Goal: Task Accomplishment & Management: Manage account settings

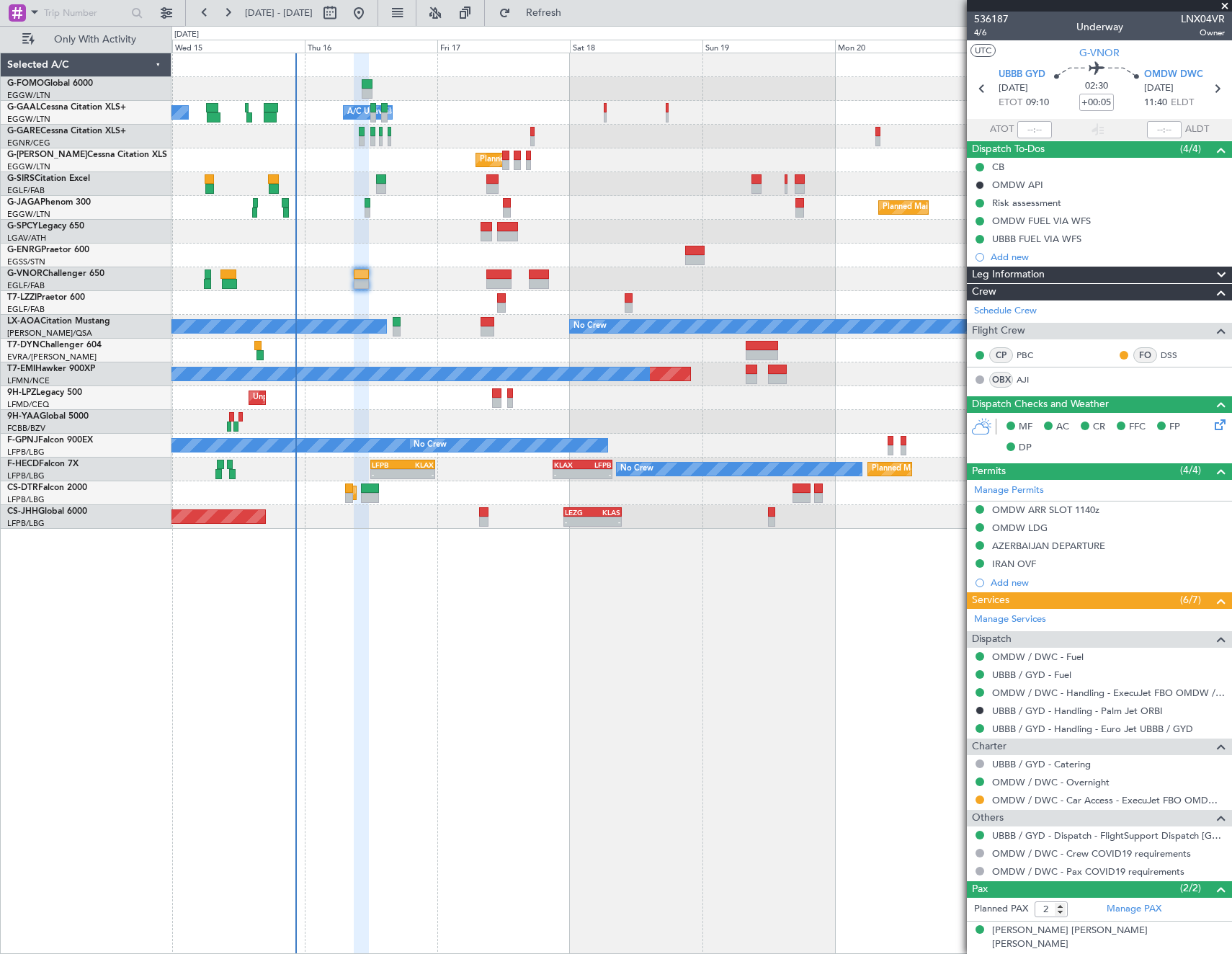
scroll to position [32, 0]
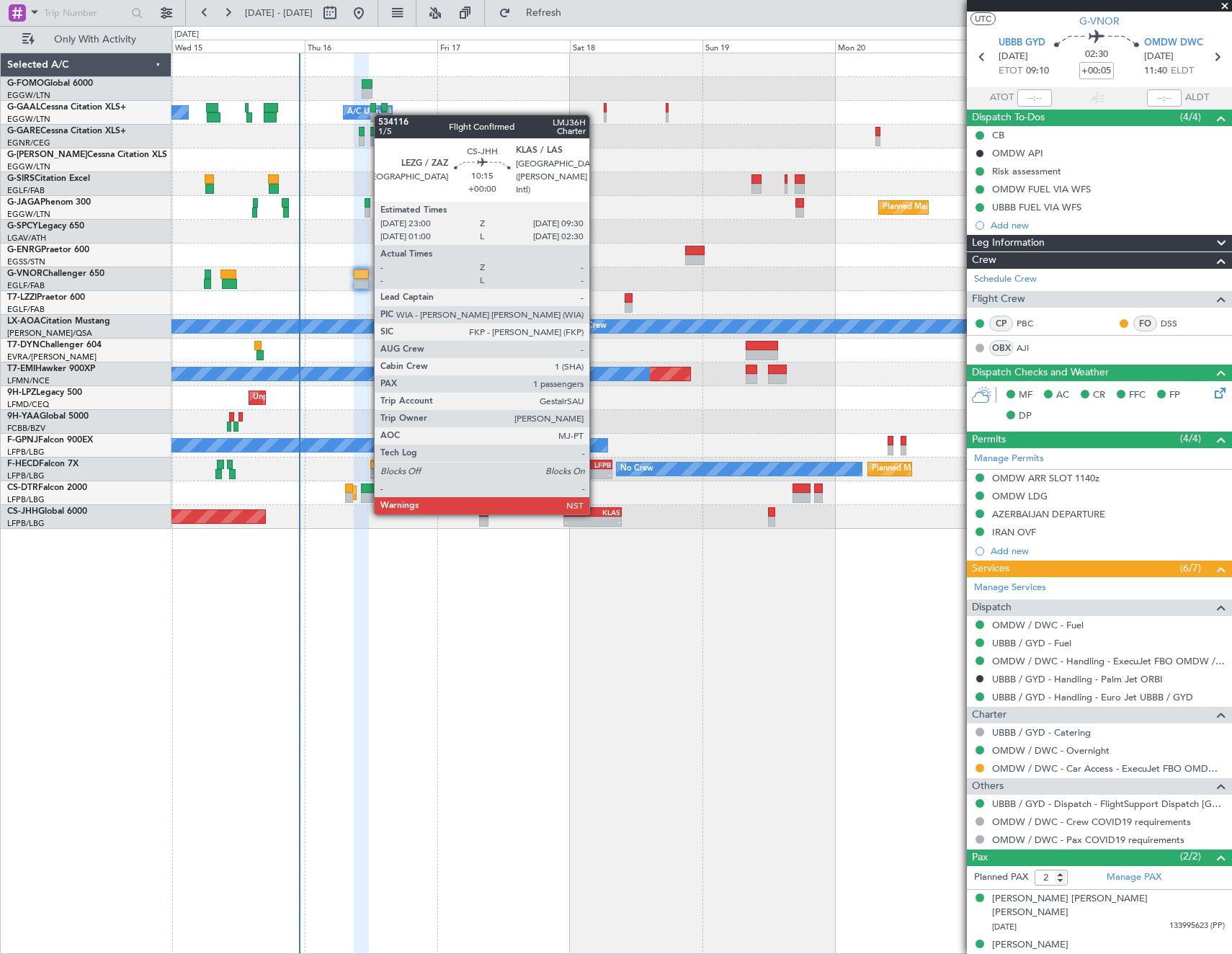
click at [596, 511] on div "KLAS" at bounding box center [606, 511] width 27 height 9
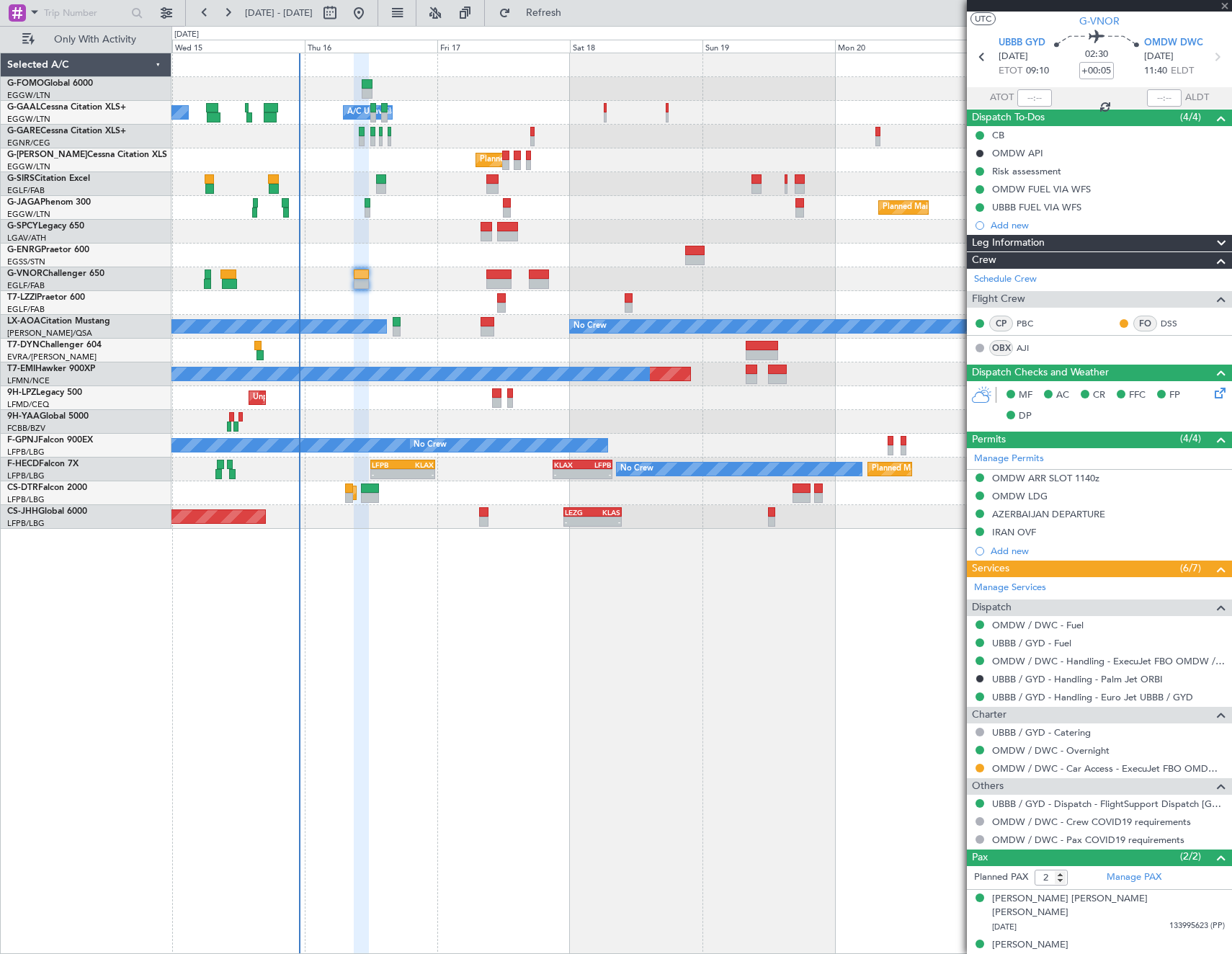
type input "1"
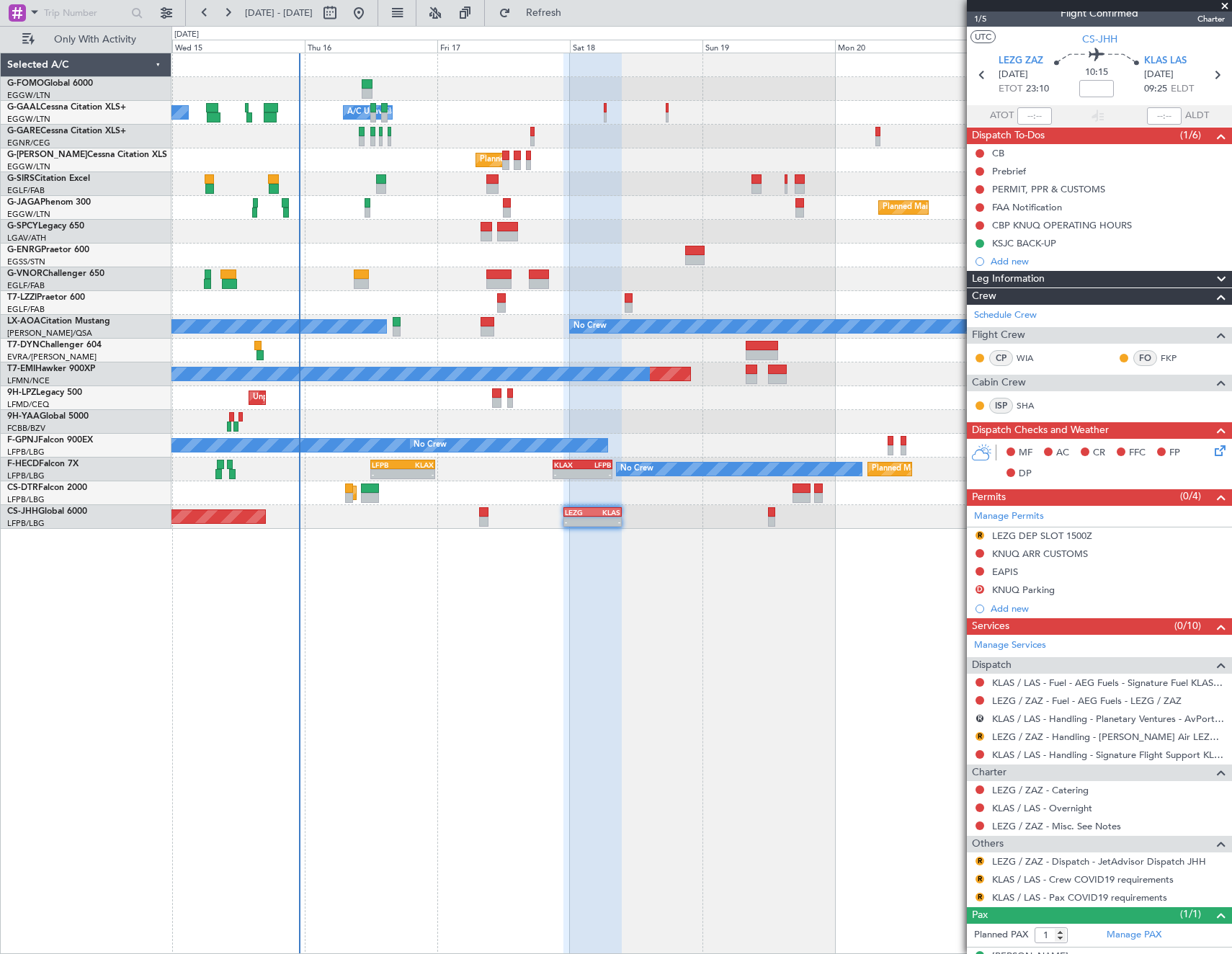
scroll to position [0, 0]
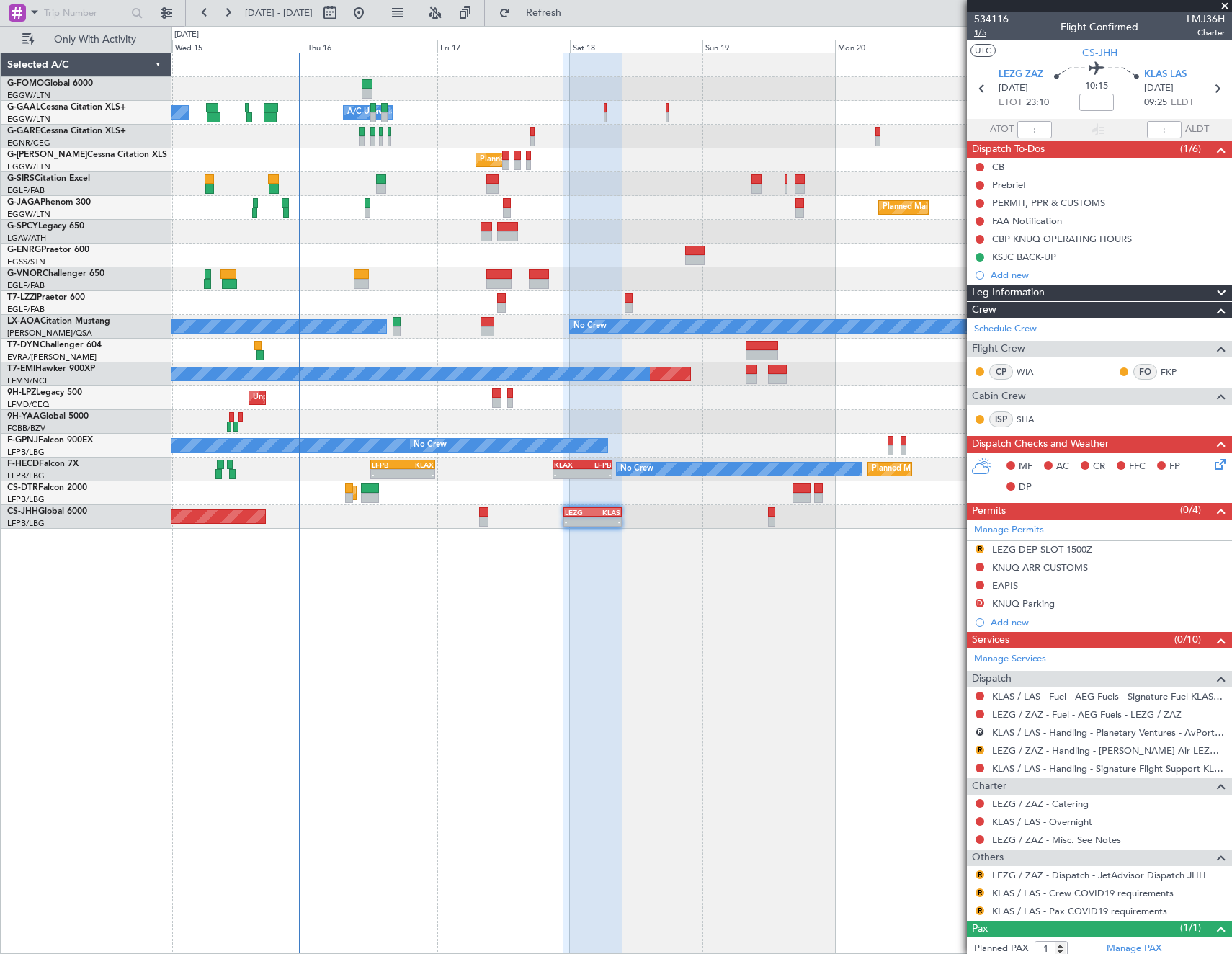
click at [985, 34] on span "1/5" at bounding box center [991, 32] width 34 height 12
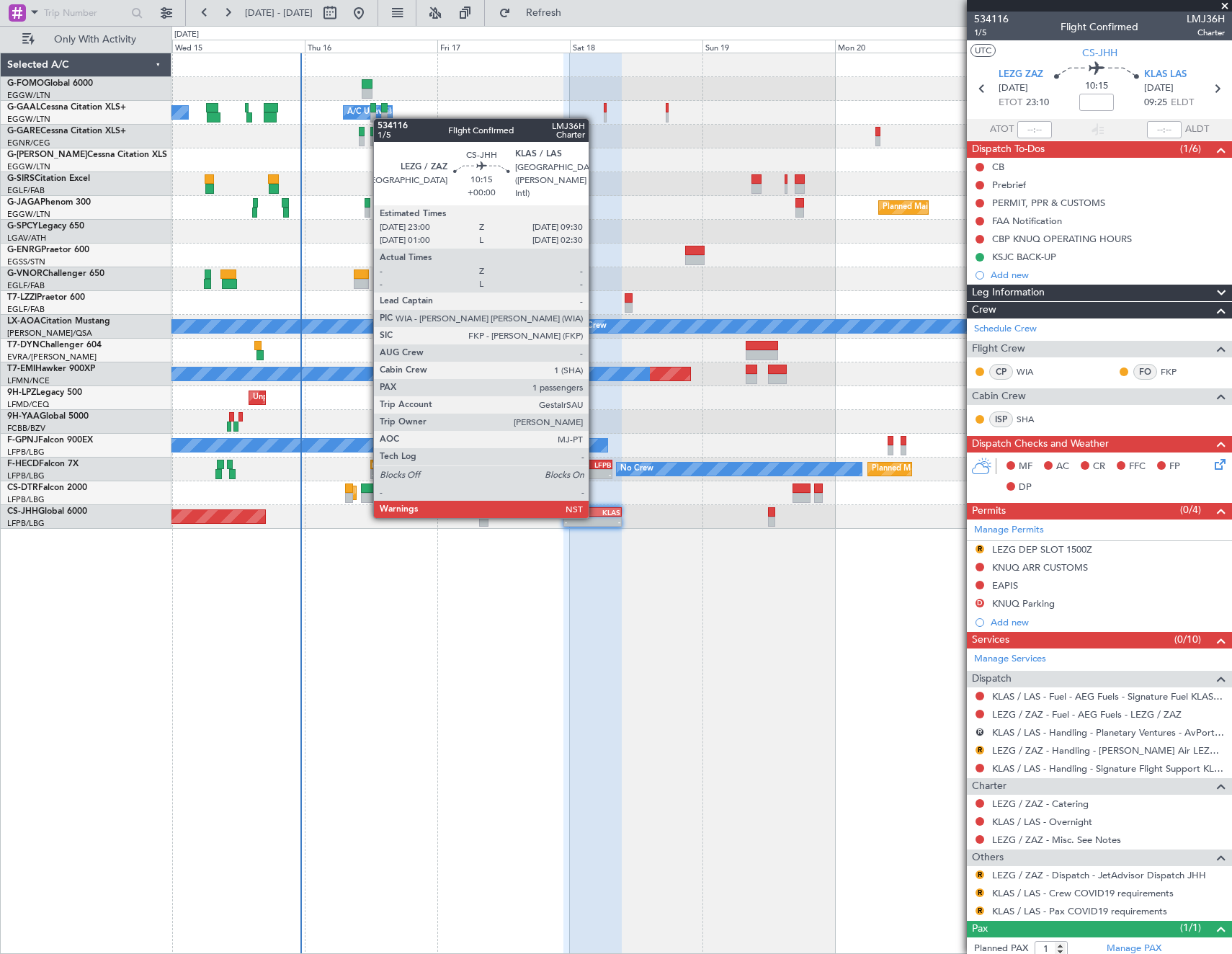
click at [595, 515] on div "KLAS" at bounding box center [606, 511] width 27 height 9
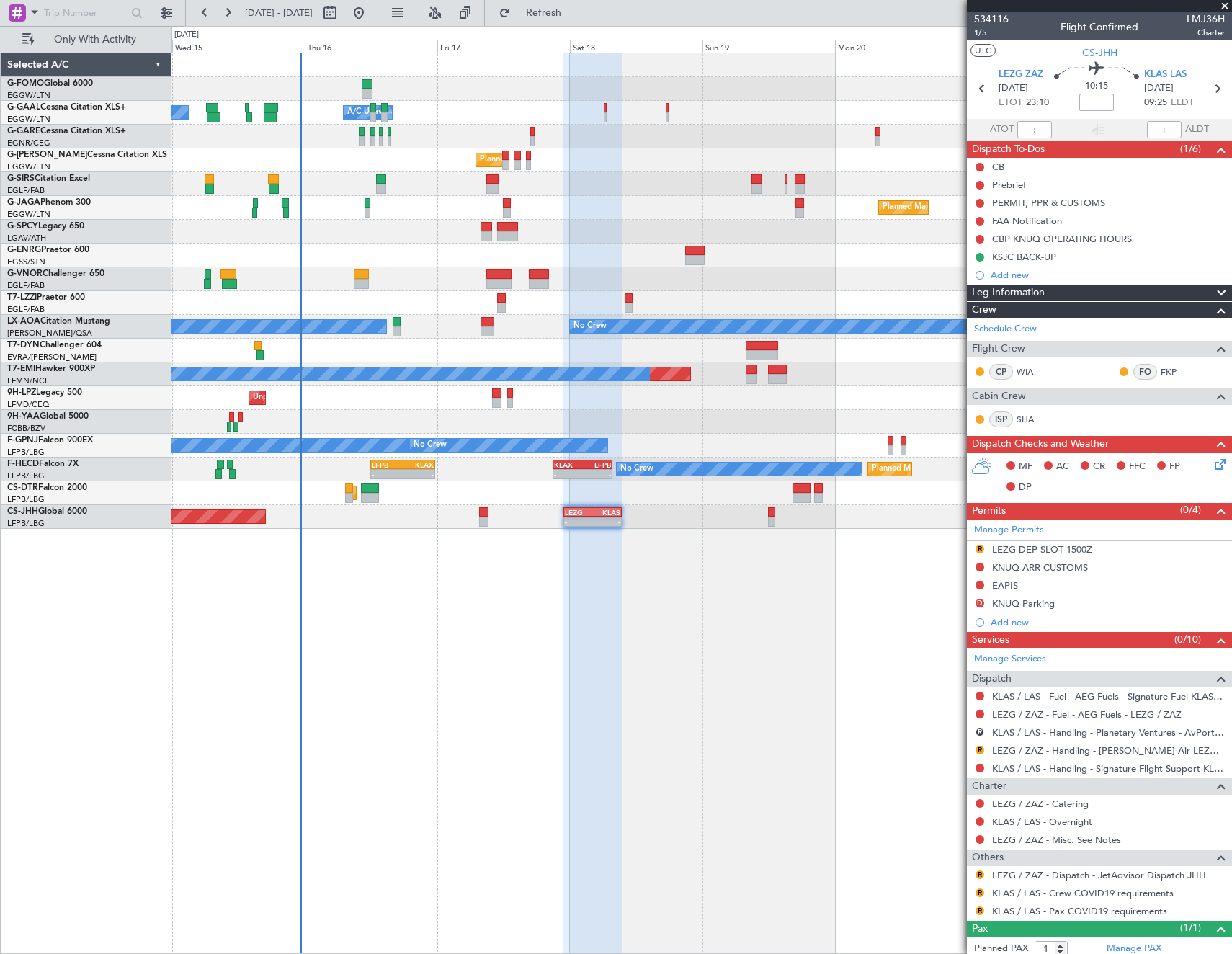
click at [1097, 103] on input at bounding box center [1096, 103] width 34 height 18
type input "+00:25"
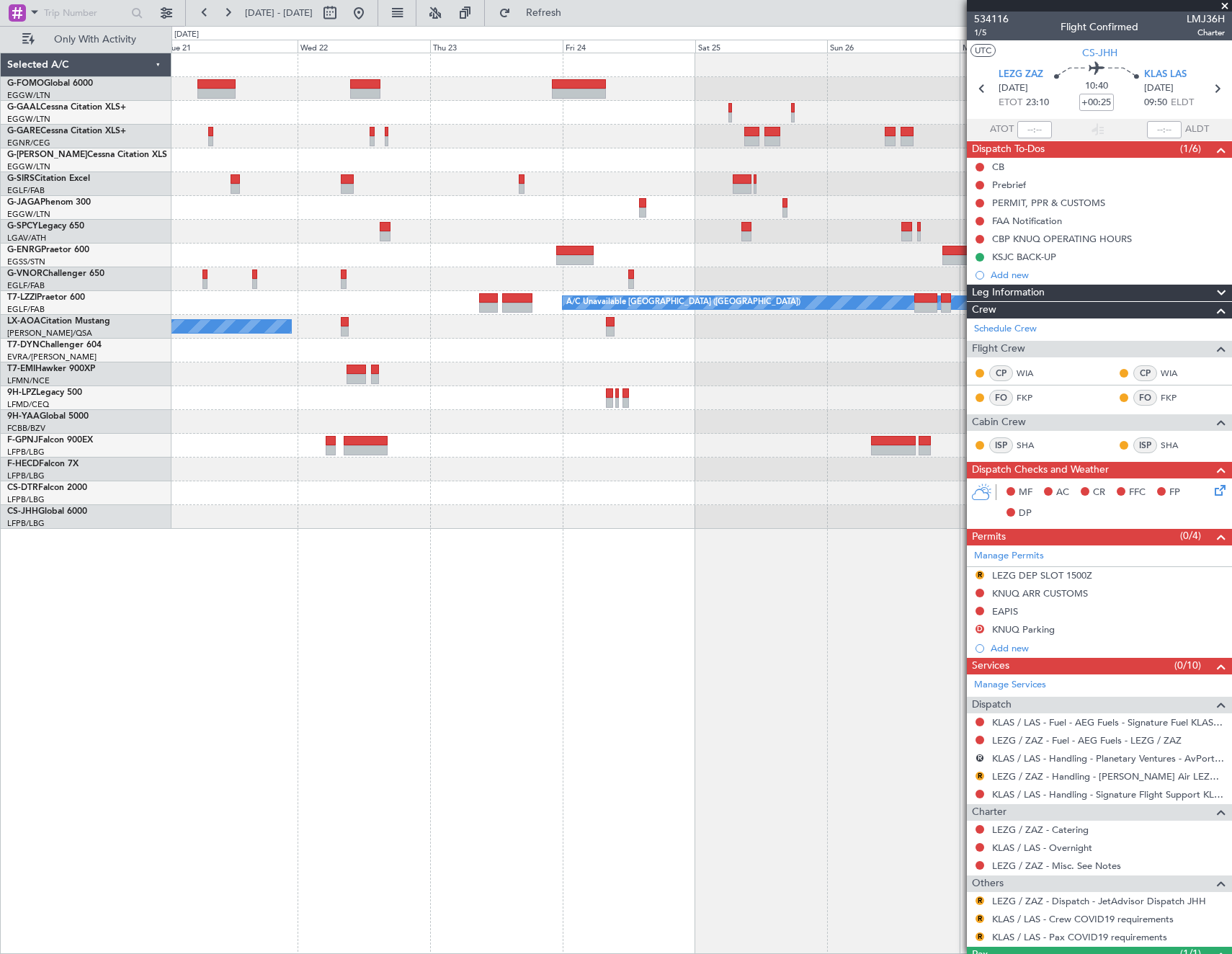
click at [73, 281] on div "Planned Maint Oxford ([GEOGRAPHIC_DATA]) Planned Maint [GEOGRAPHIC_DATA] ([GEOG…" at bounding box center [616, 489] width 1232 height 928
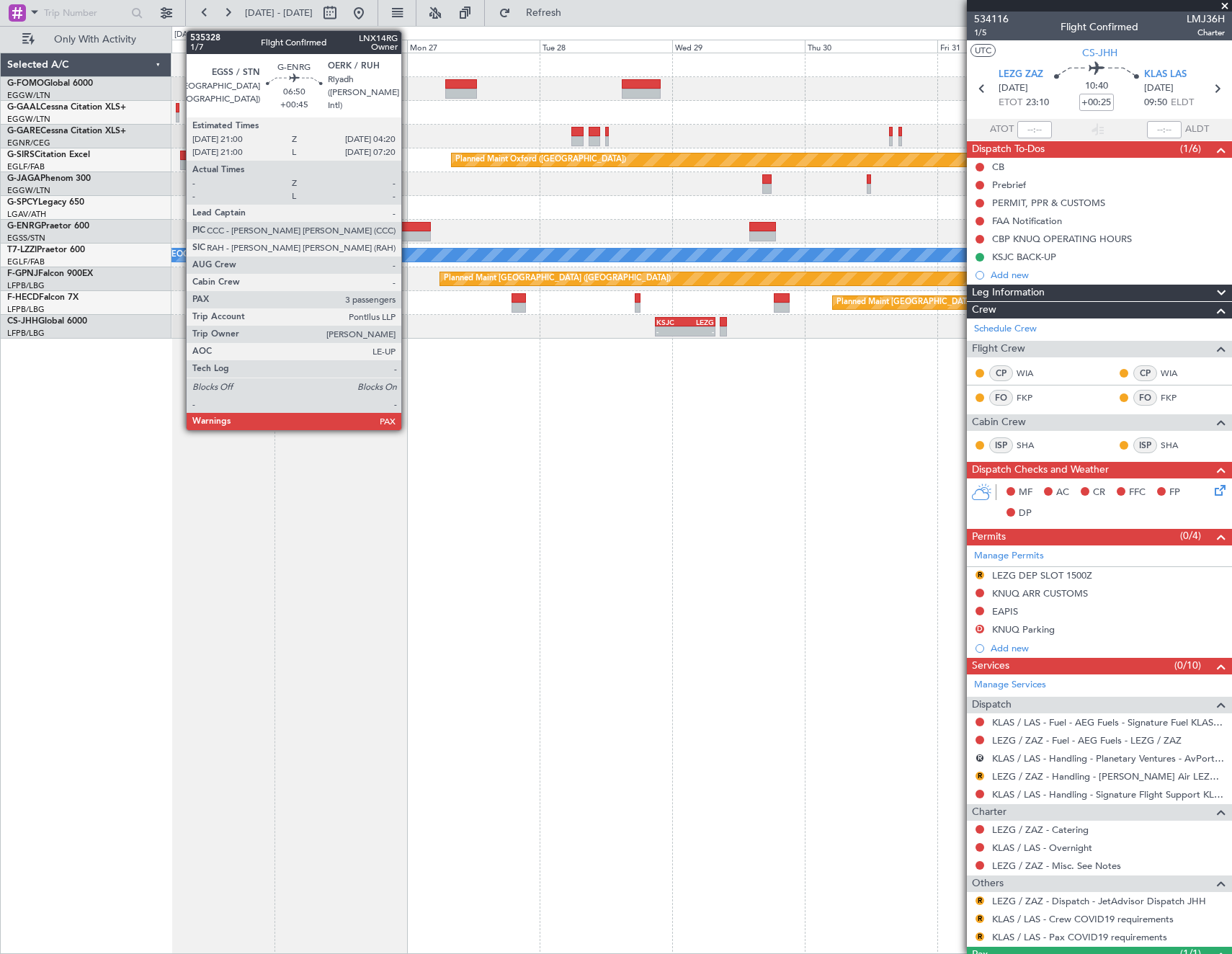
click at [408, 230] on div at bounding box center [410, 227] width 41 height 10
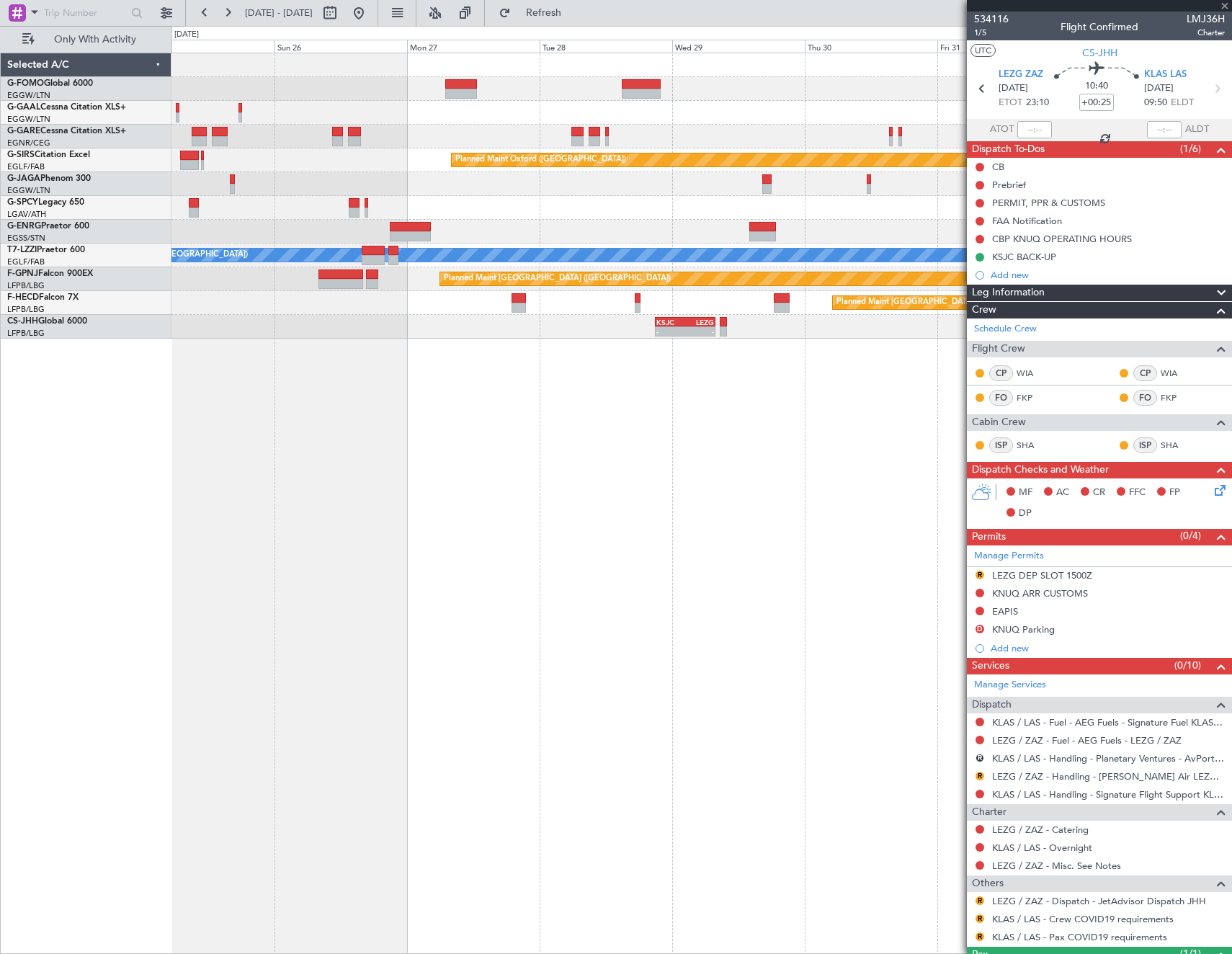
type input "+00:45"
type input "5"
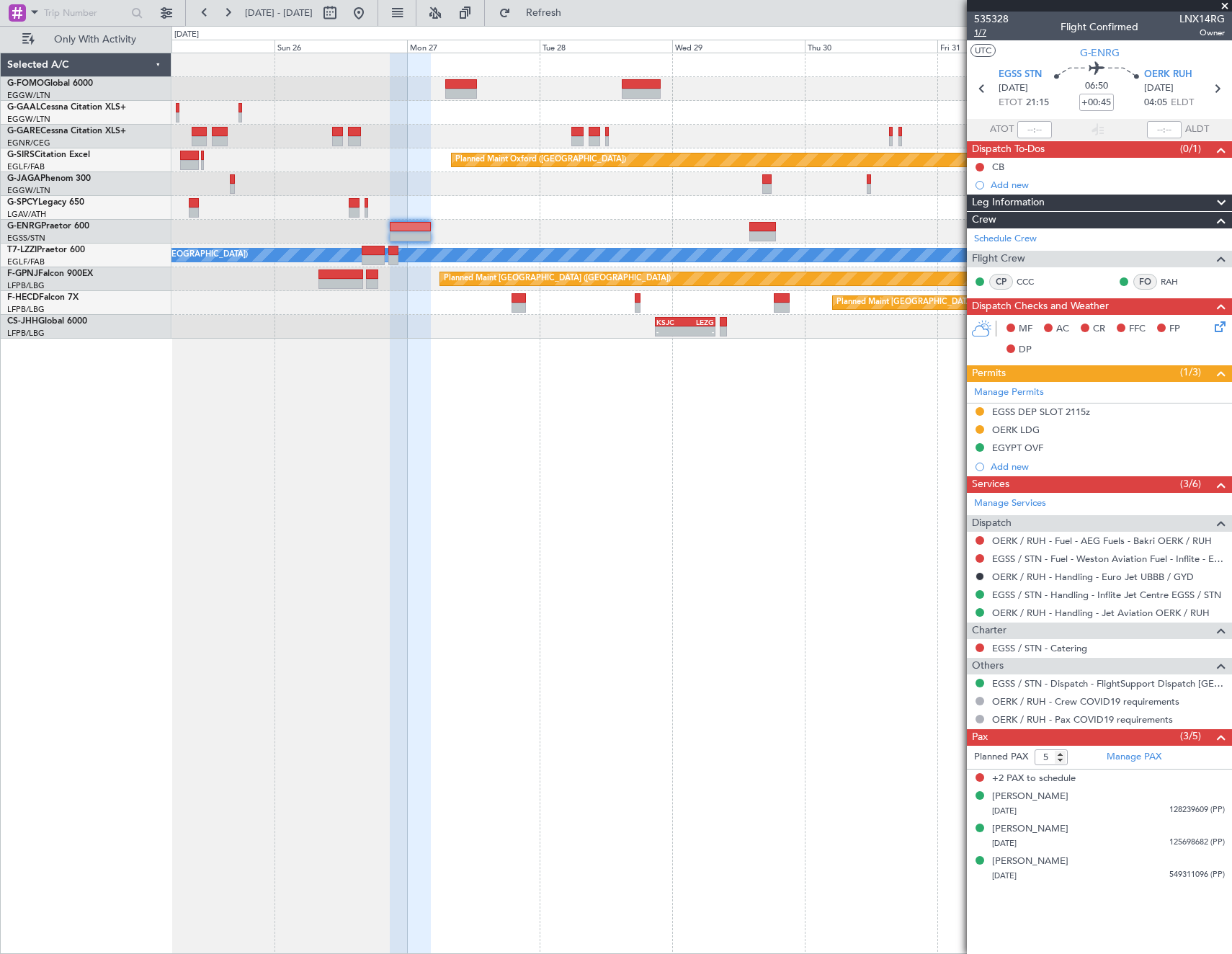
click at [979, 32] on span "1/7" at bounding box center [991, 32] width 34 height 12
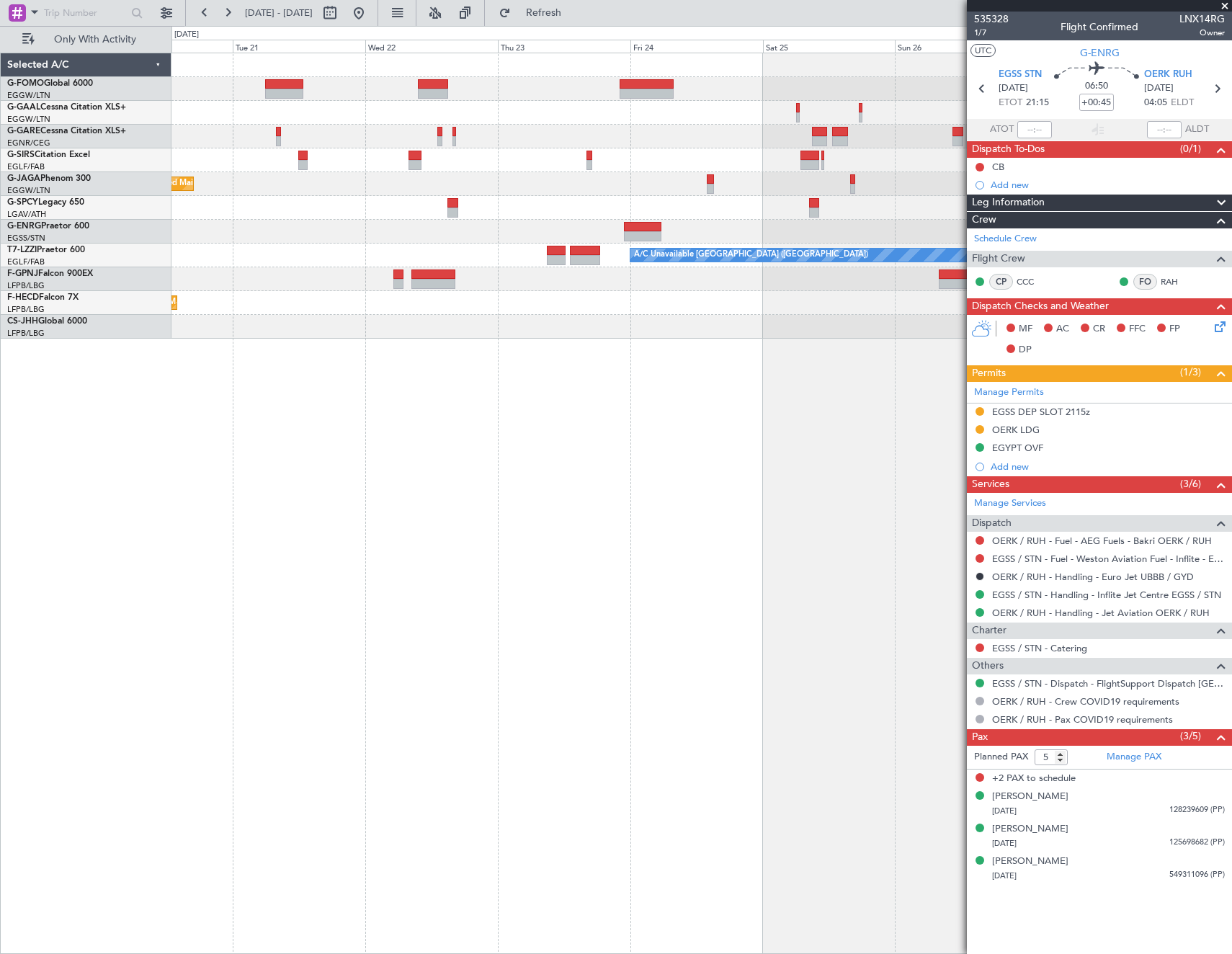
click at [970, 499] on fb-app "[DATE] - [DATE] Refresh Quick Links Only With Activity Planned Maint [GEOGRAPHI…" at bounding box center [616, 482] width 1232 height 943
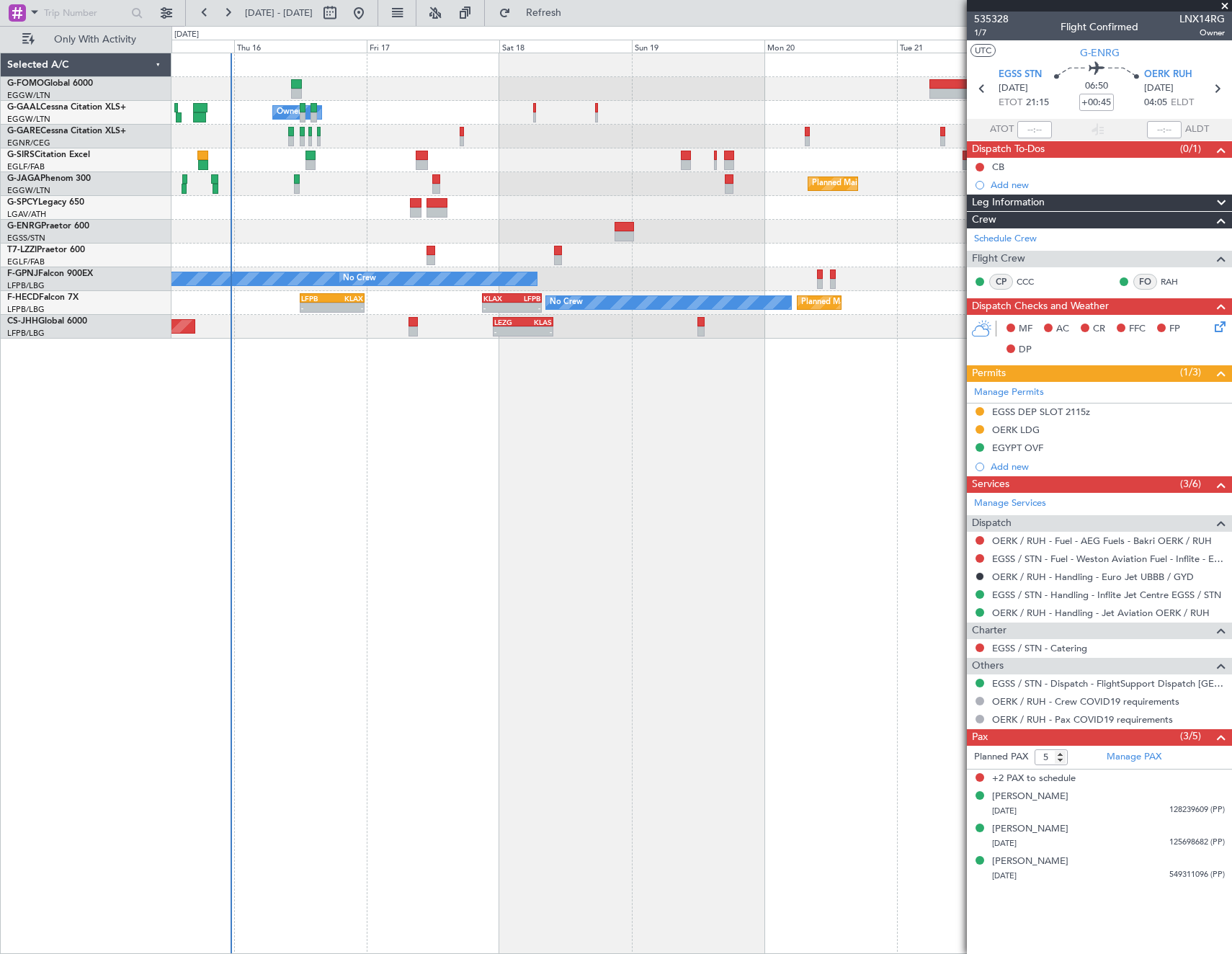
click at [869, 513] on div "A/C Unavailable Owner Owner A/C Unavailable Planned Maint [GEOGRAPHIC_DATA] ([G…" at bounding box center [702, 503] width 1060 height 901
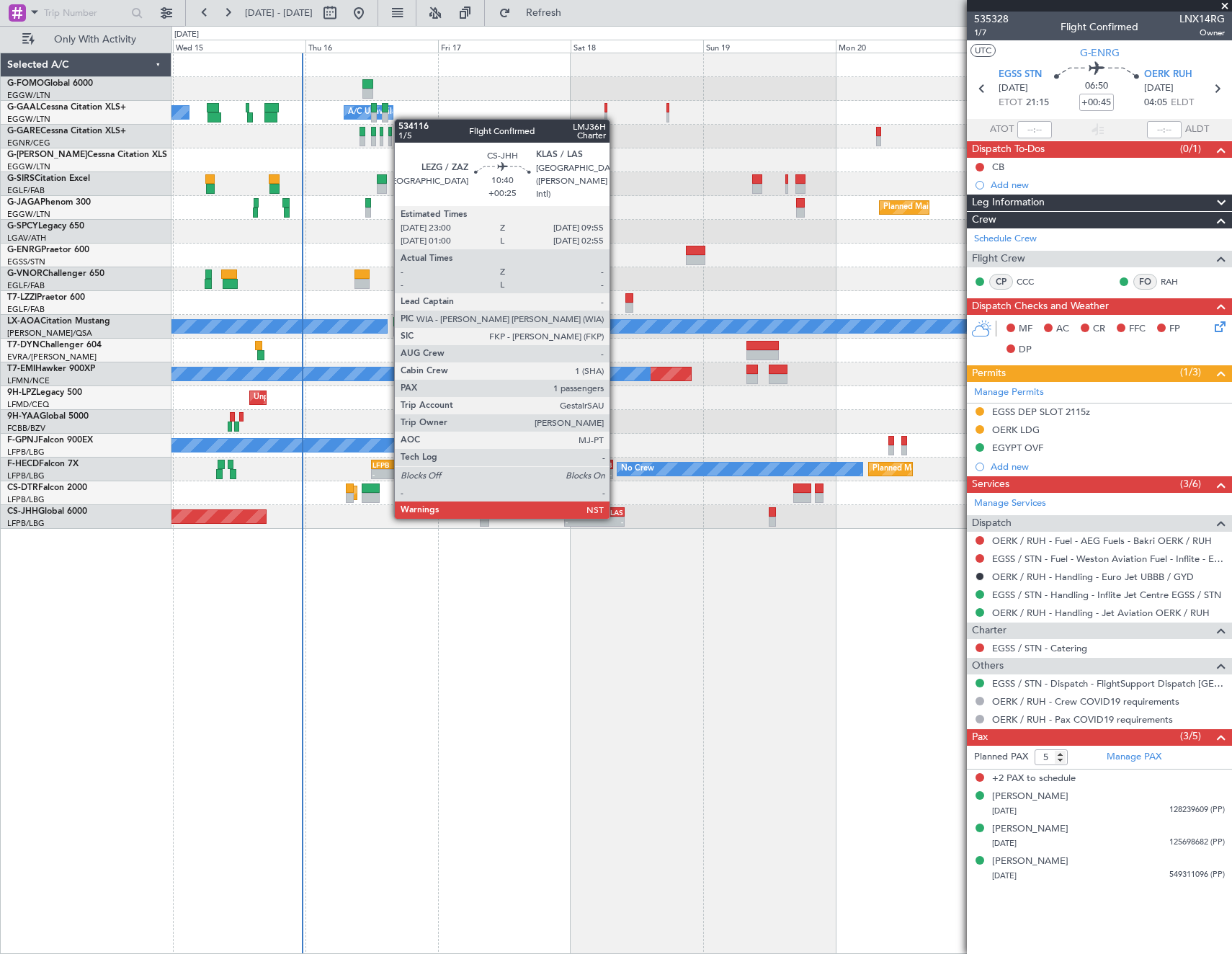
click at [616, 515] on div "LEZG 23:00 Z KLAS 09:55 Z" at bounding box center [594, 511] width 60 height 10
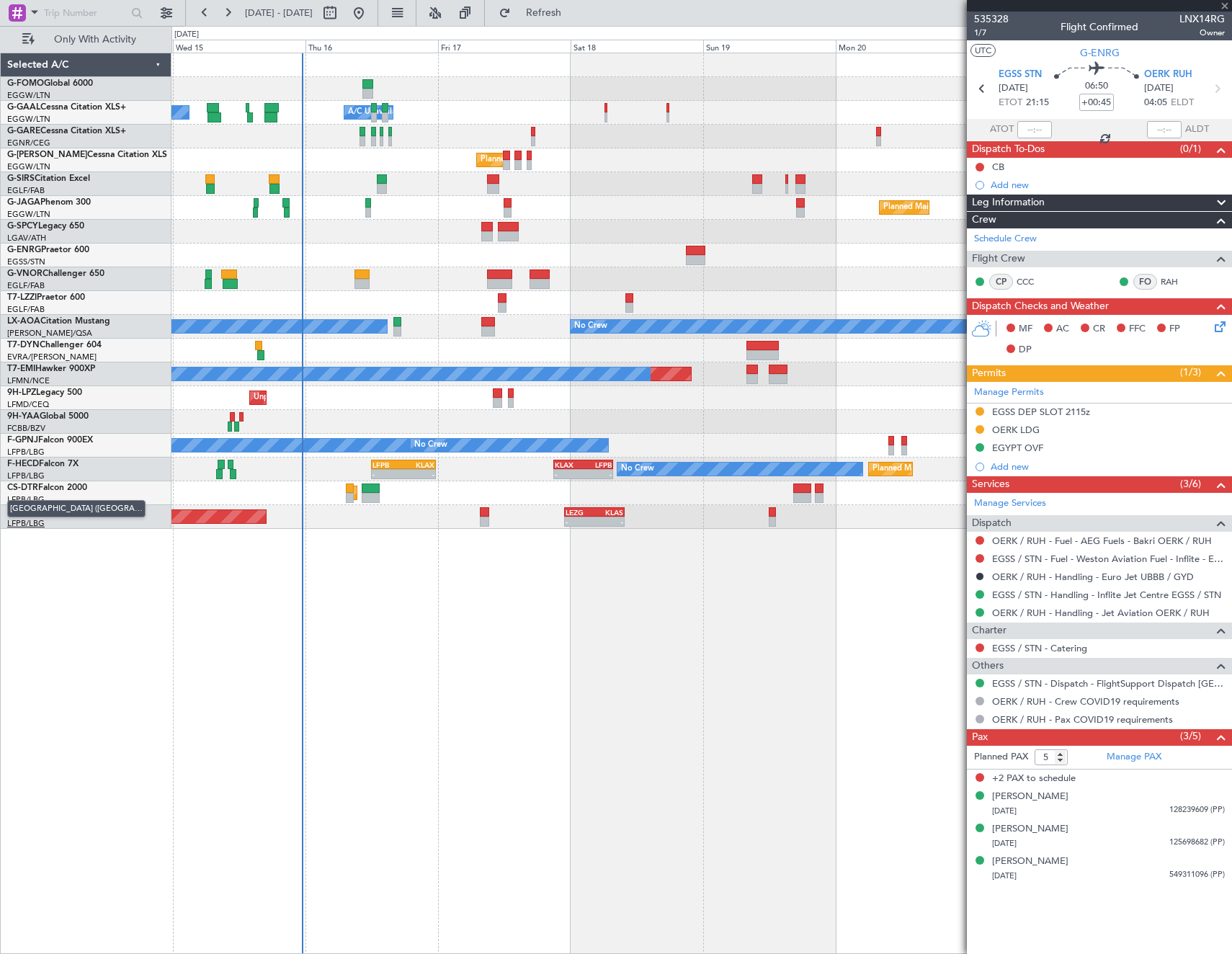
type input "+00:25"
type input "1"
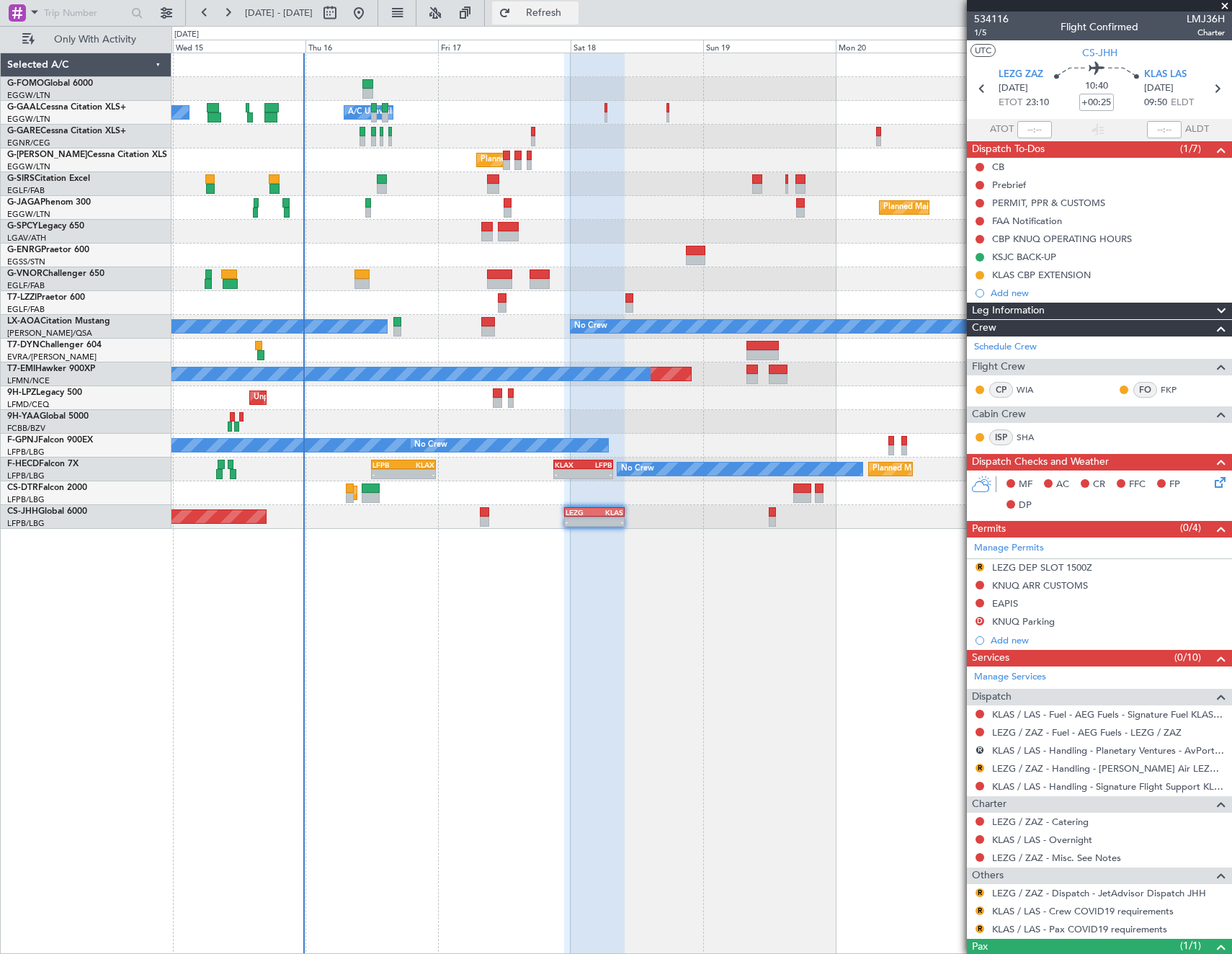
click at [574, 18] on span "Refresh" at bounding box center [544, 13] width 60 height 10
click at [1030, 537] on div "Manage Permits" at bounding box center [1100, 548] width 265 height 22
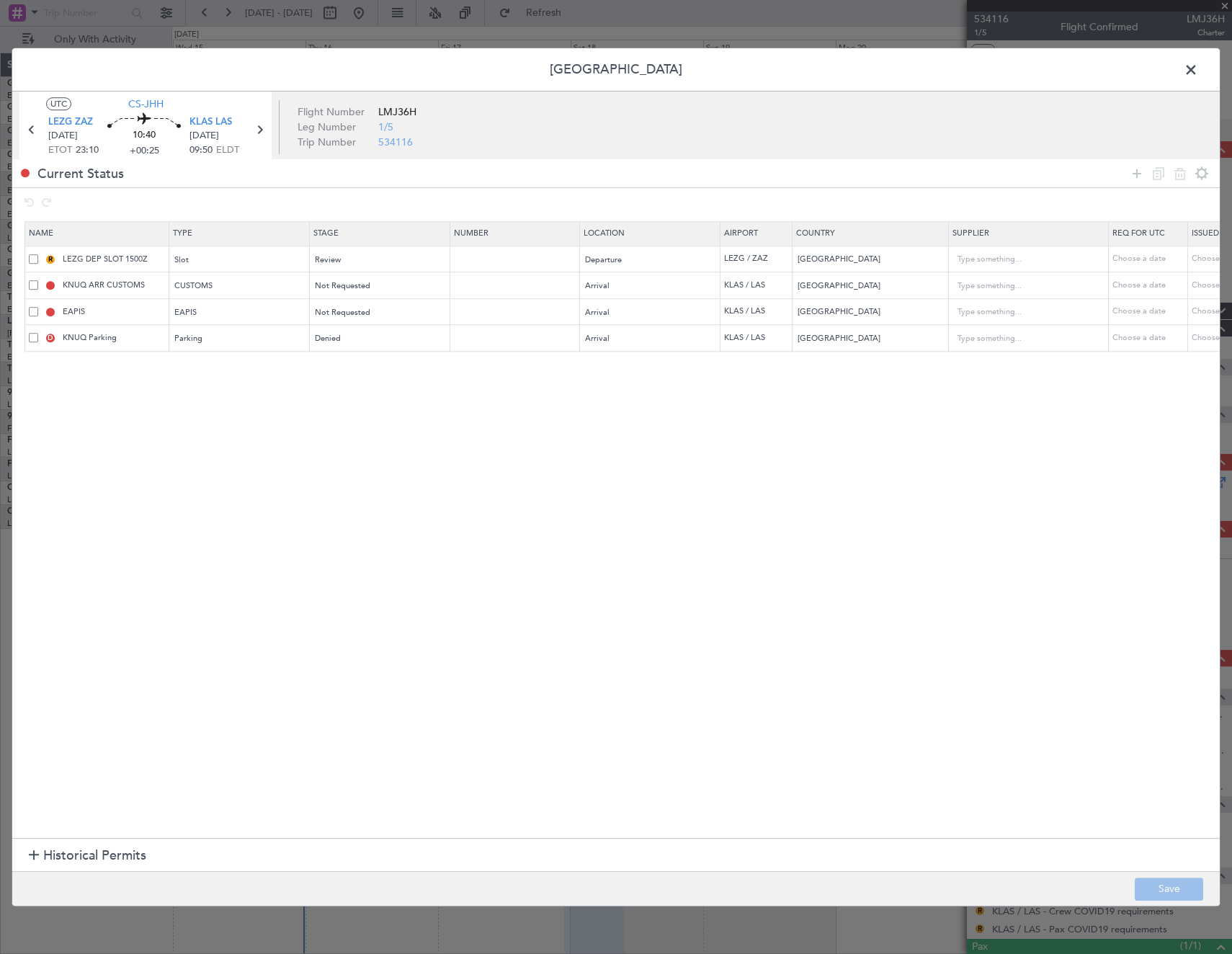
click at [34, 342] on span at bounding box center [34, 338] width 10 height 10
click at [39, 333] on input "checkbox" at bounding box center [39, 333] width 0 height 0
click at [77, 286] on input "KNUQ ARR CUSTOMS" at bounding box center [114, 285] width 108 height 12
type input "KLAS ARR CUSTOMS"
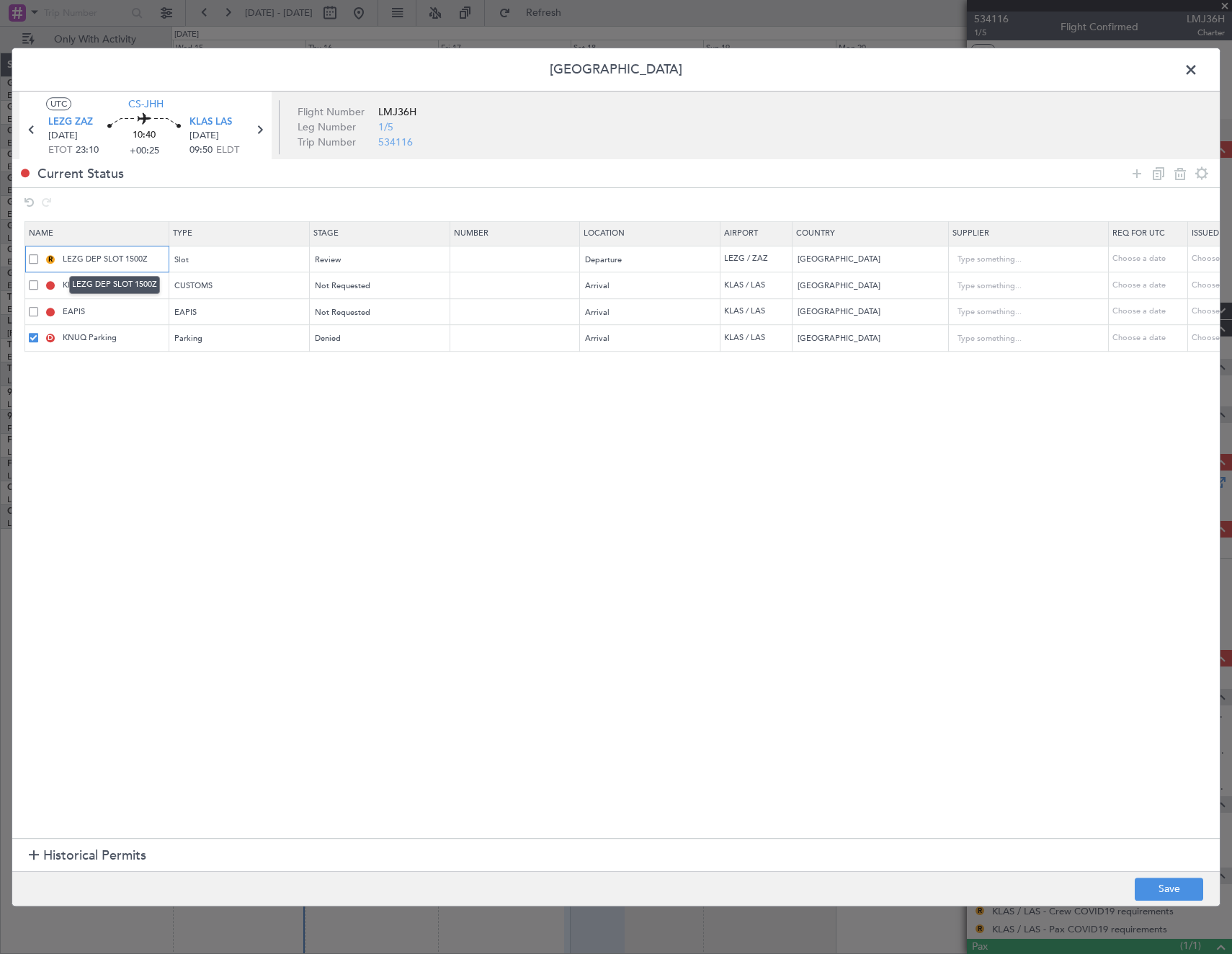
click at [132, 257] on input "LEZG DEP SLOT 1500Z" at bounding box center [114, 258] width 108 height 12
type input "LEZG DEP SLOT 2300Z"
click at [1164, 890] on button "Save" at bounding box center [1169, 888] width 68 height 23
click at [971, 790] on section "Name Type Stage Number Location Airport Country Supplier Req For Utc Issued For…" at bounding box center [616, 528] width 1208 height 621
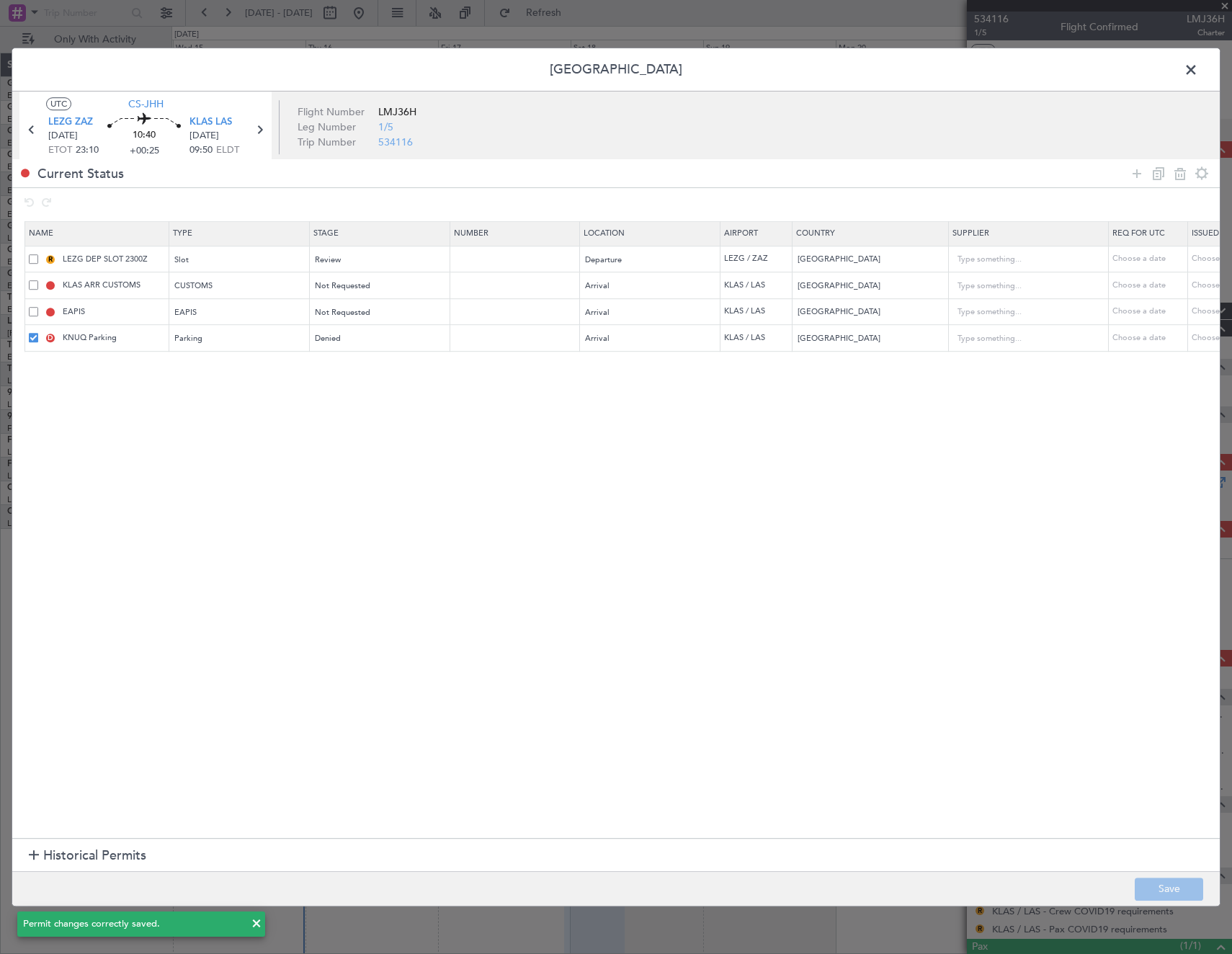
click at [1198, 69] on span at bounding box center [1198, 74] width 0 height 29
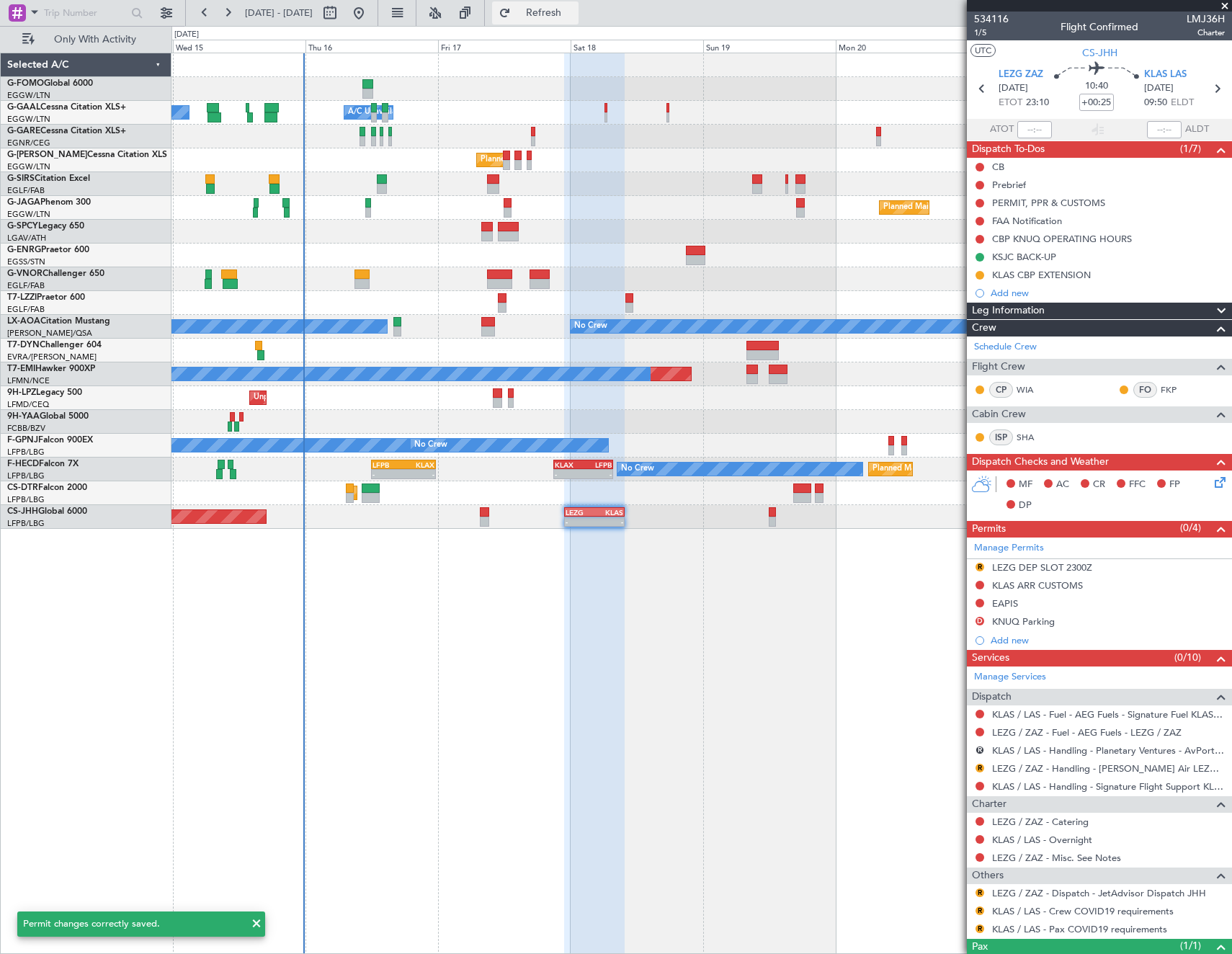
click at [578, 5] on button "Refresh" at bounding box center [536, 13] width 87 height 23
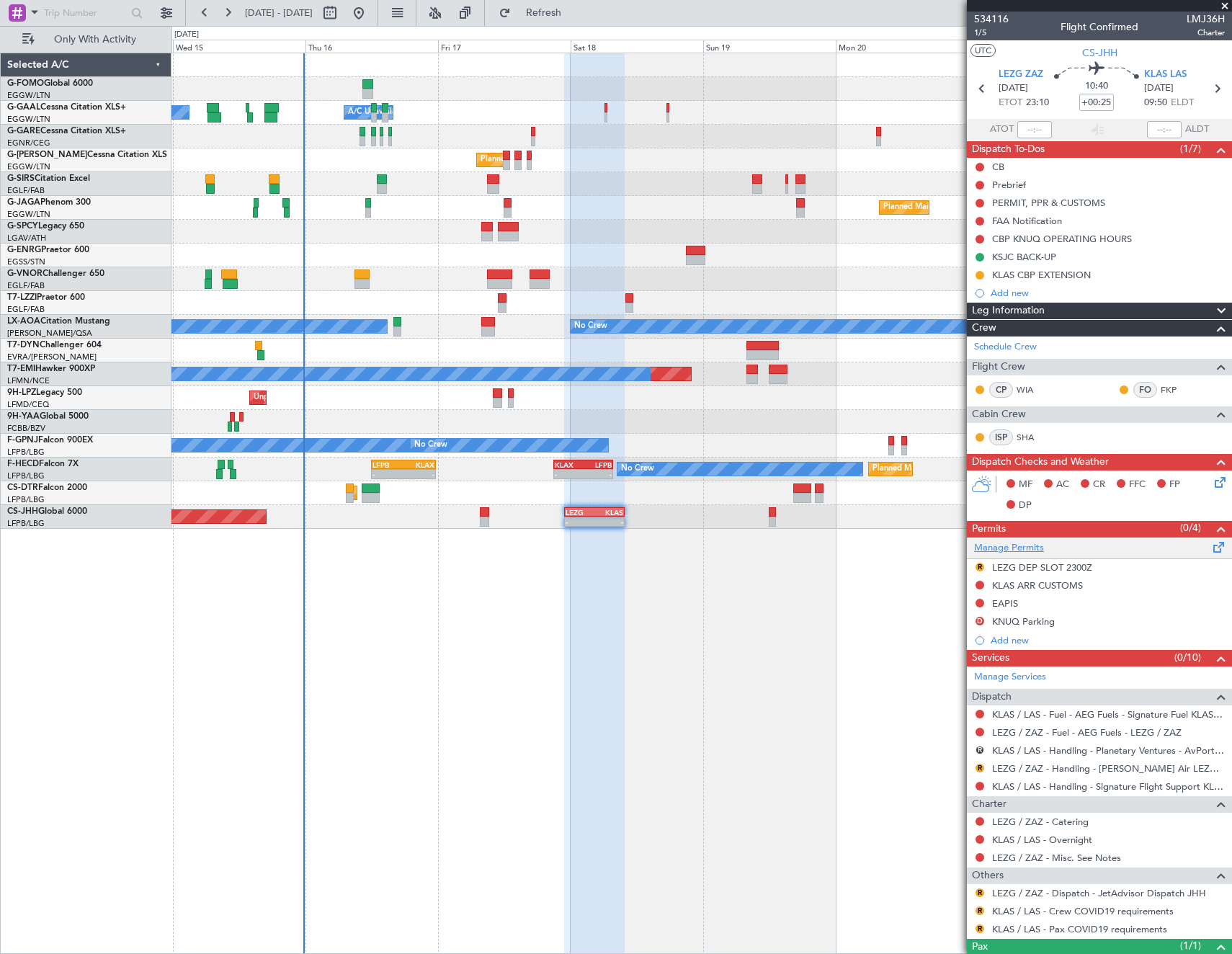
click at [1021, 548] on link "Manage Permits" at bounding box center [1009, 548] width 70 height 14
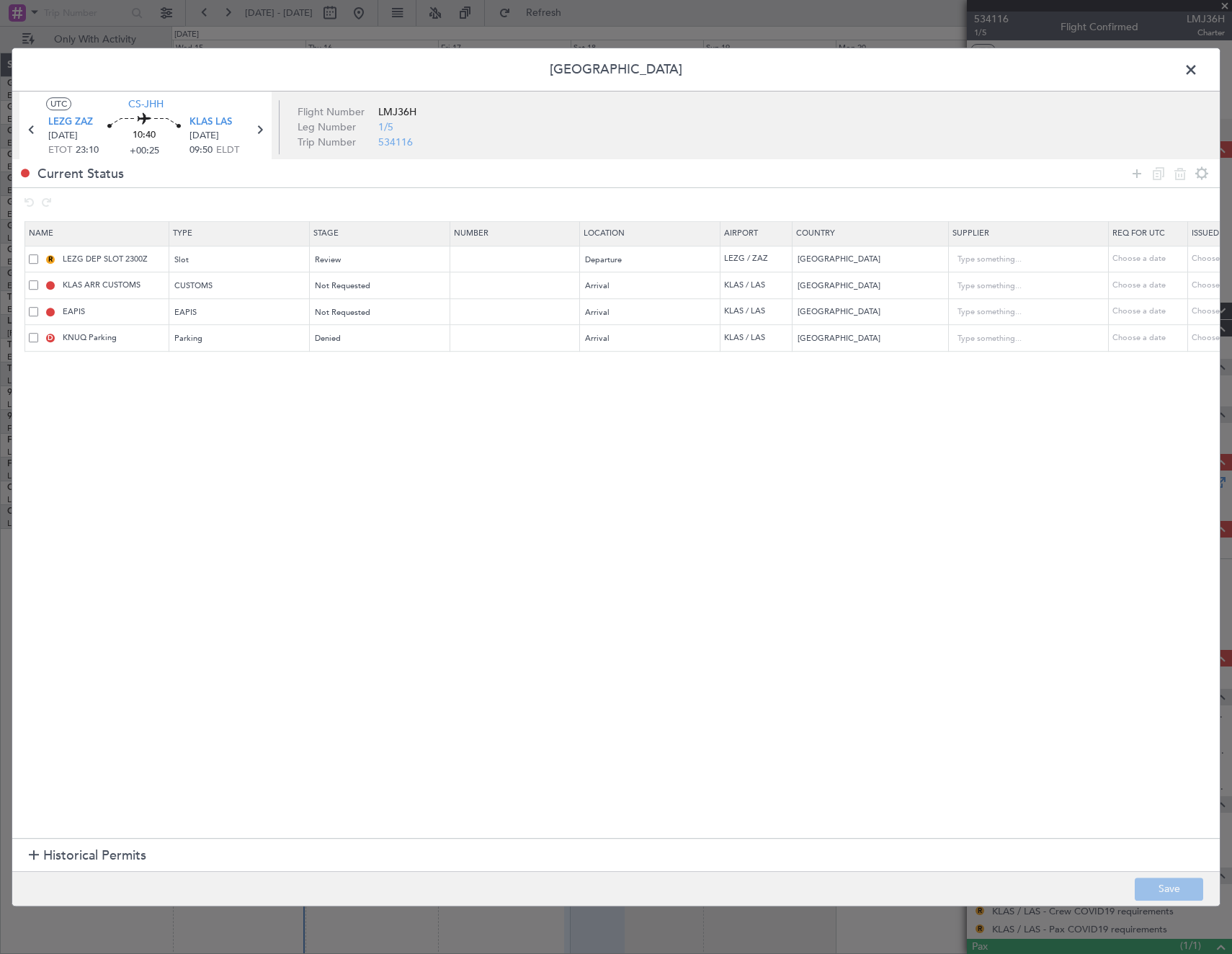
click at [34, 337] on span at bounding box center [34, 338] width 10 height 10
click at [39, 333] on input "checkbox" at bounding box center [39, 333] width 0 height 0
click at [1183, 174] on icon at bounding box center [1181, 174] width 18 height 18
click at [1179, 895] on button "Save" at bounding box center [1169, 888] width 68 height 23
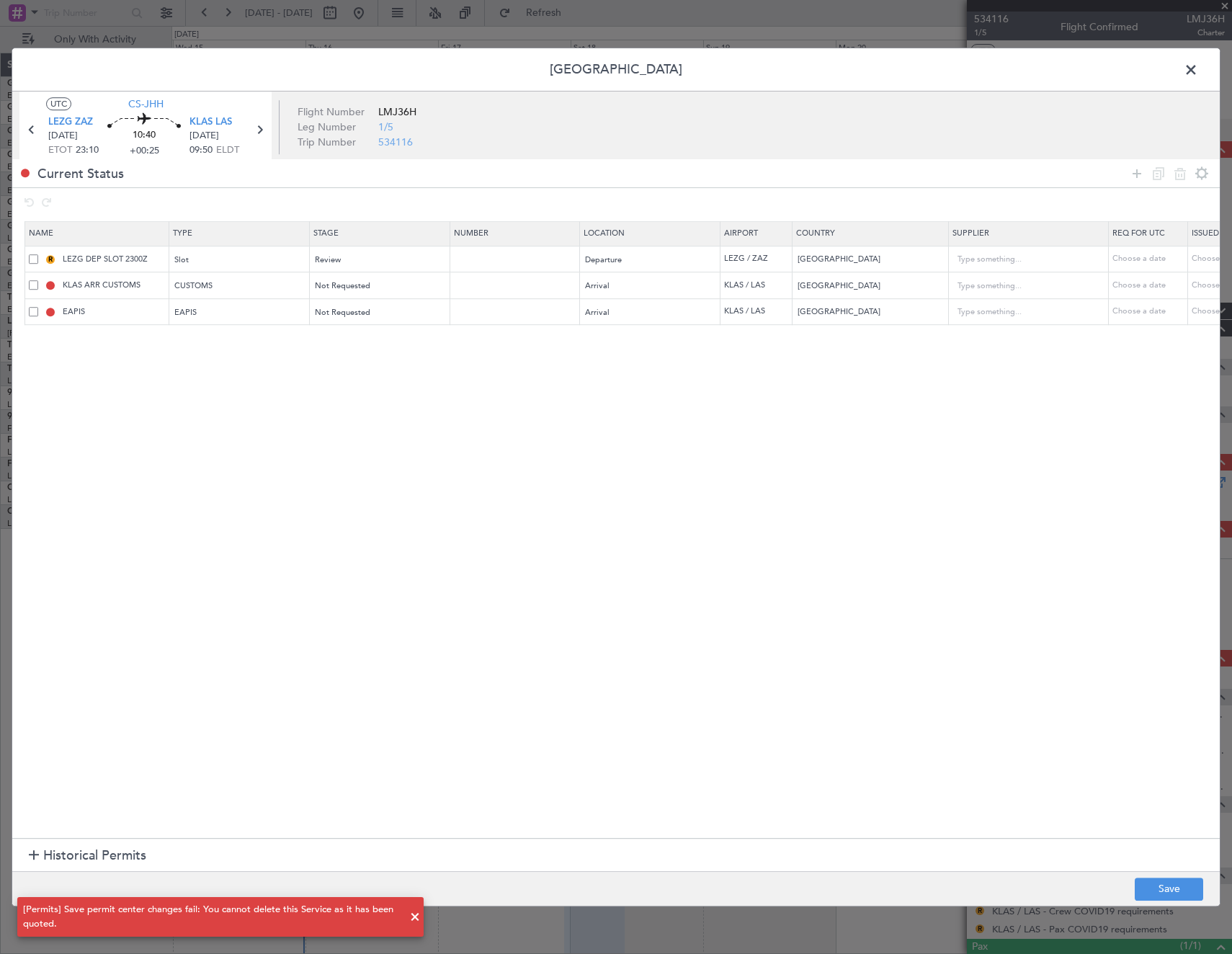
click at [1011, 402] on section "Name Type Stage Number Location Airport Country Supplier Req For Utc Issued For…" at bounding box center [616, 528] width 1208 height 621
click at [1198, 67] on span at bounding box center [1198, 74] width 0 height 29
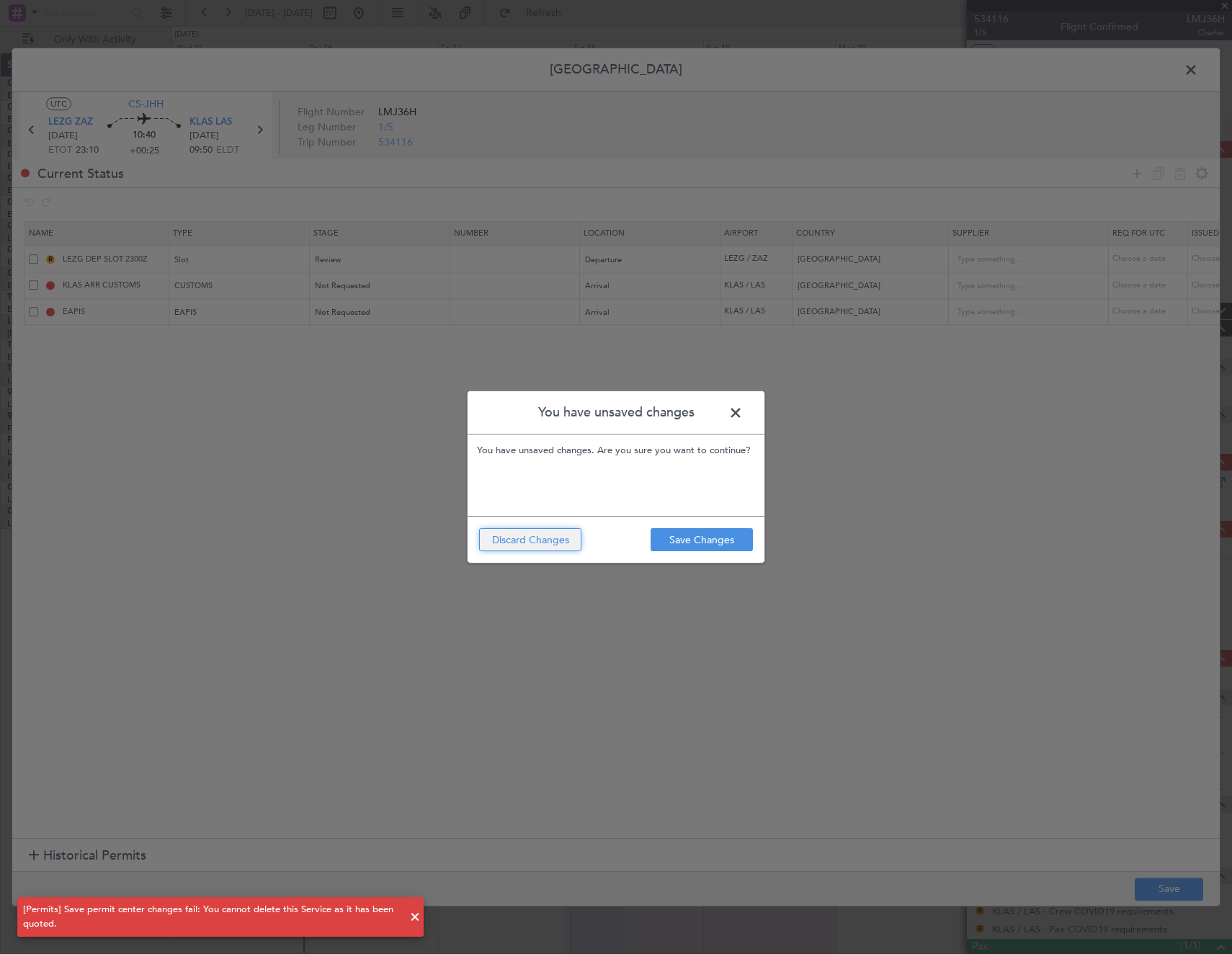
click at [508, 532] on button "Discard Changes" at bounding box center [530, 540] width 103 height 23
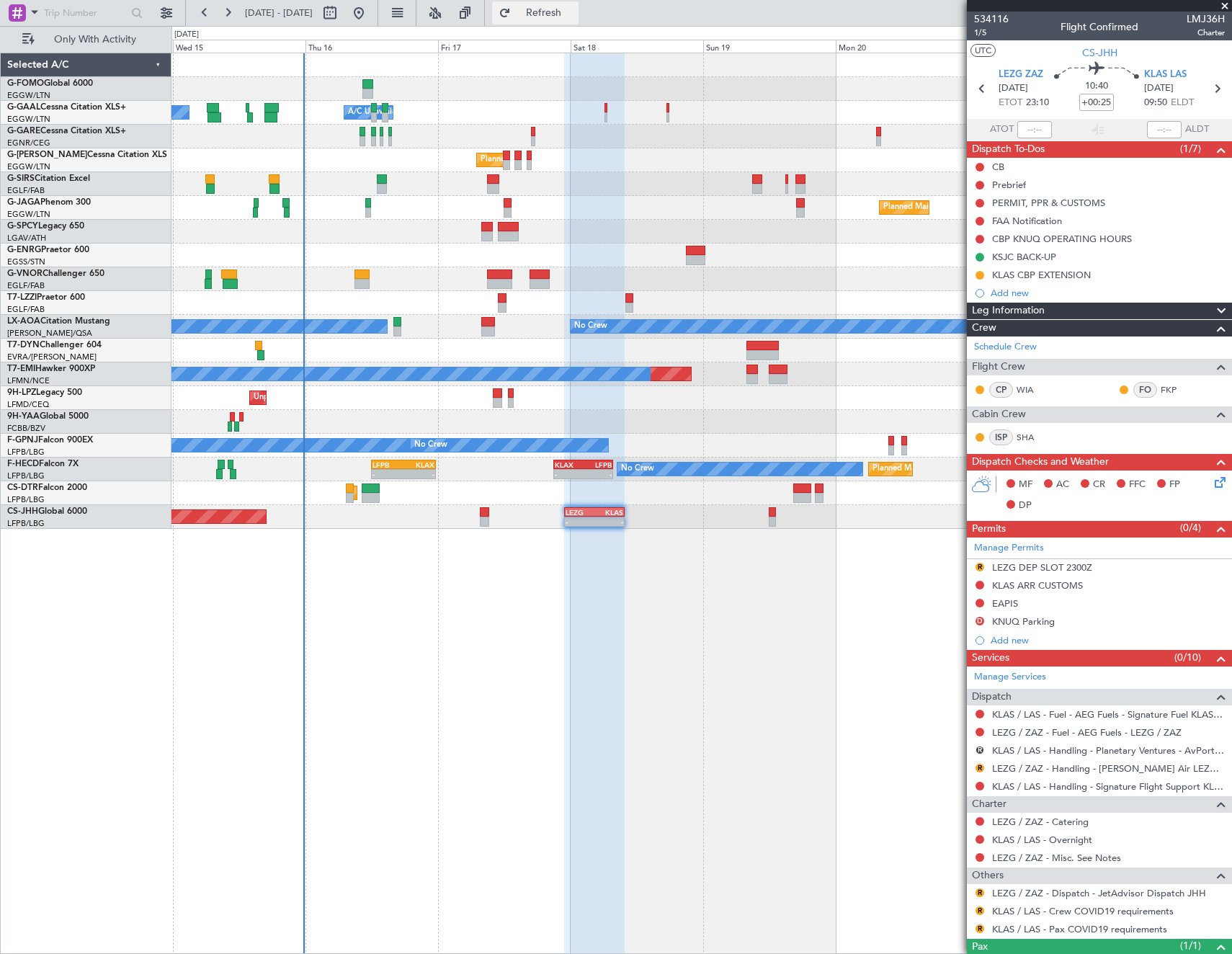
click at [573, 18] on span "Refresh" at bounding box center [544, 13] width 60 height 10
click at [977, 621] on button "D" at bounding box center [979, 621] width 9 height 9
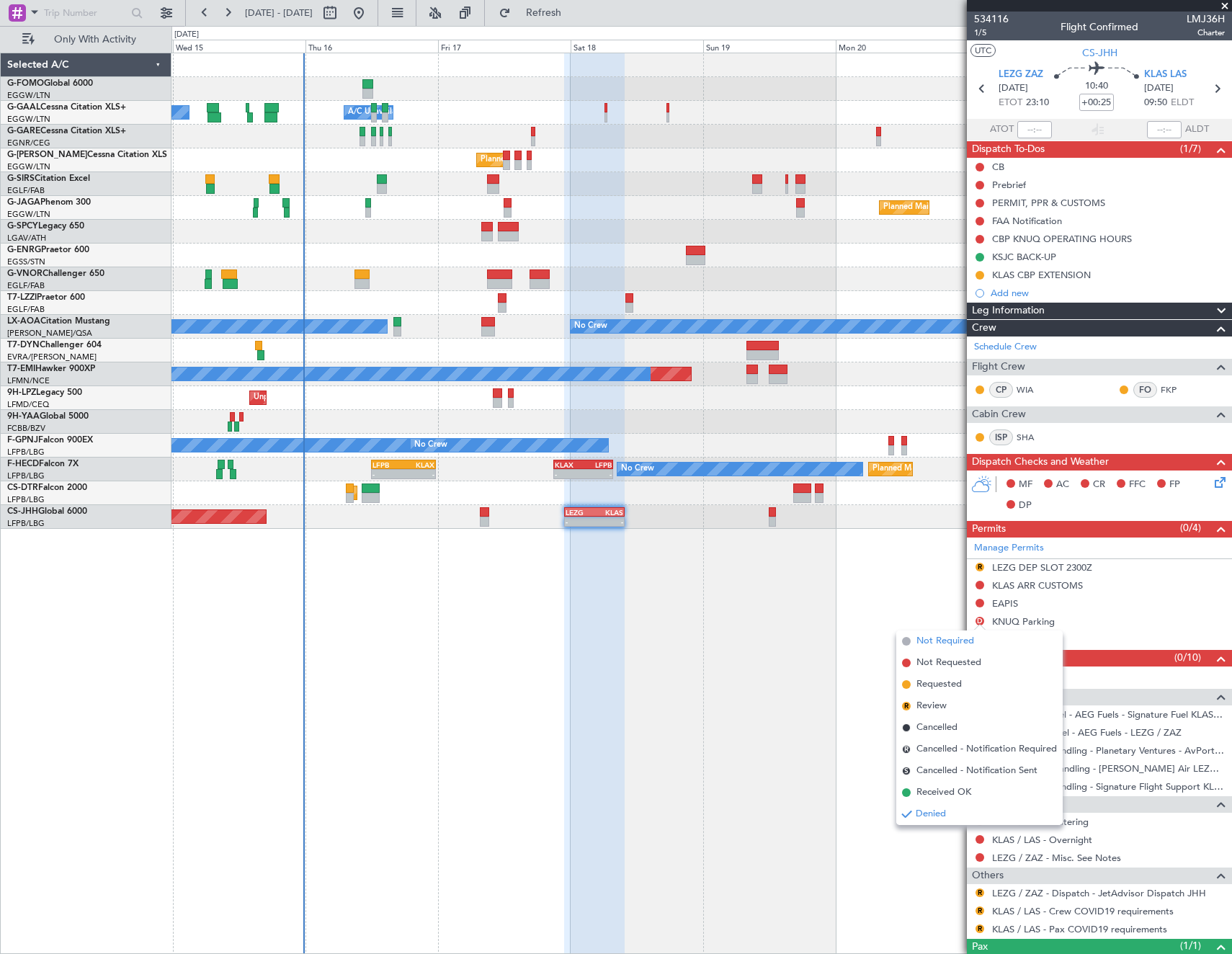
click at [938, 641] on span "Not Required" at bounding box center [946, 641] width 58 height 14
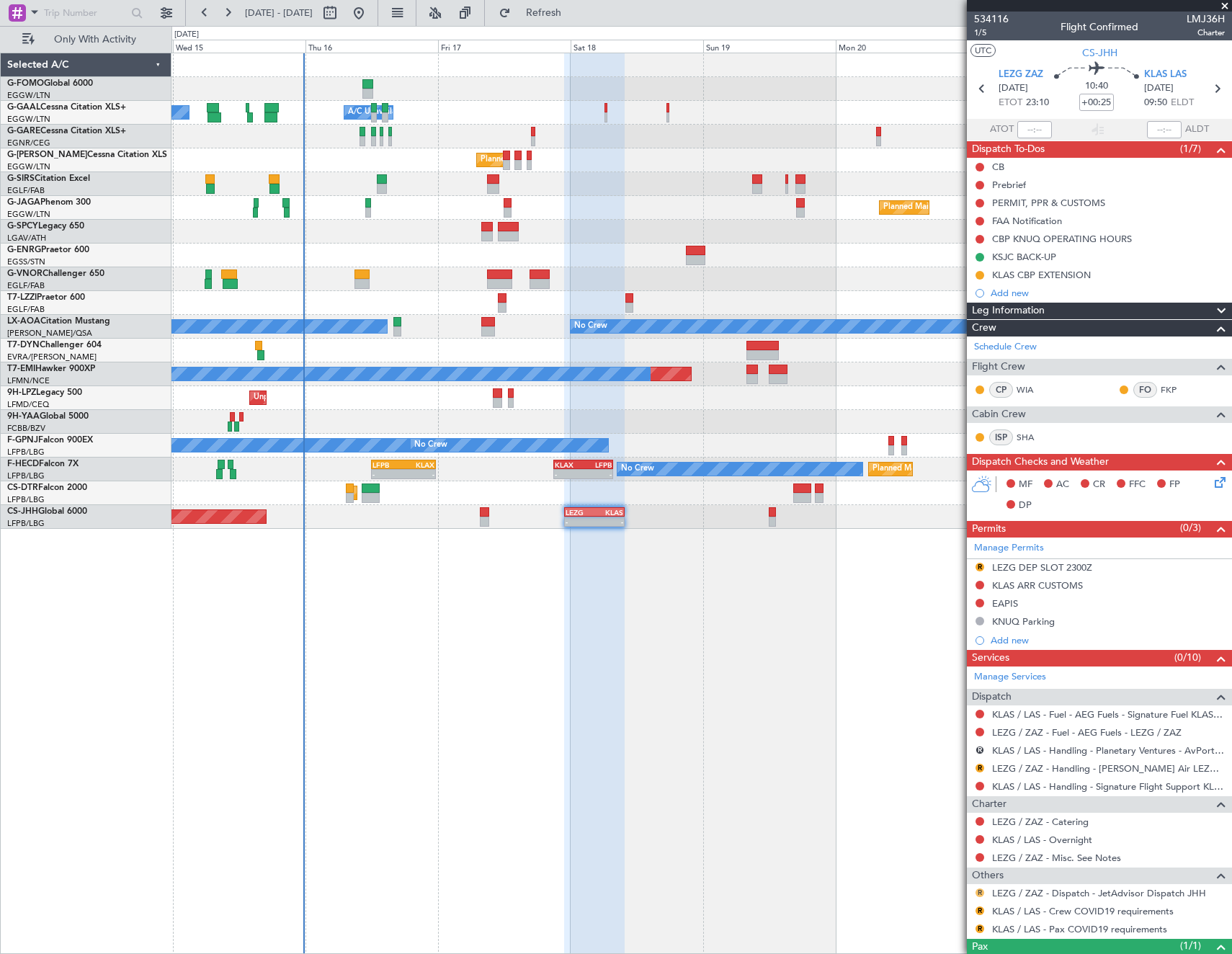
click at [979, 889] on button "R" at bounding box center [979, 892] width 9 height 9
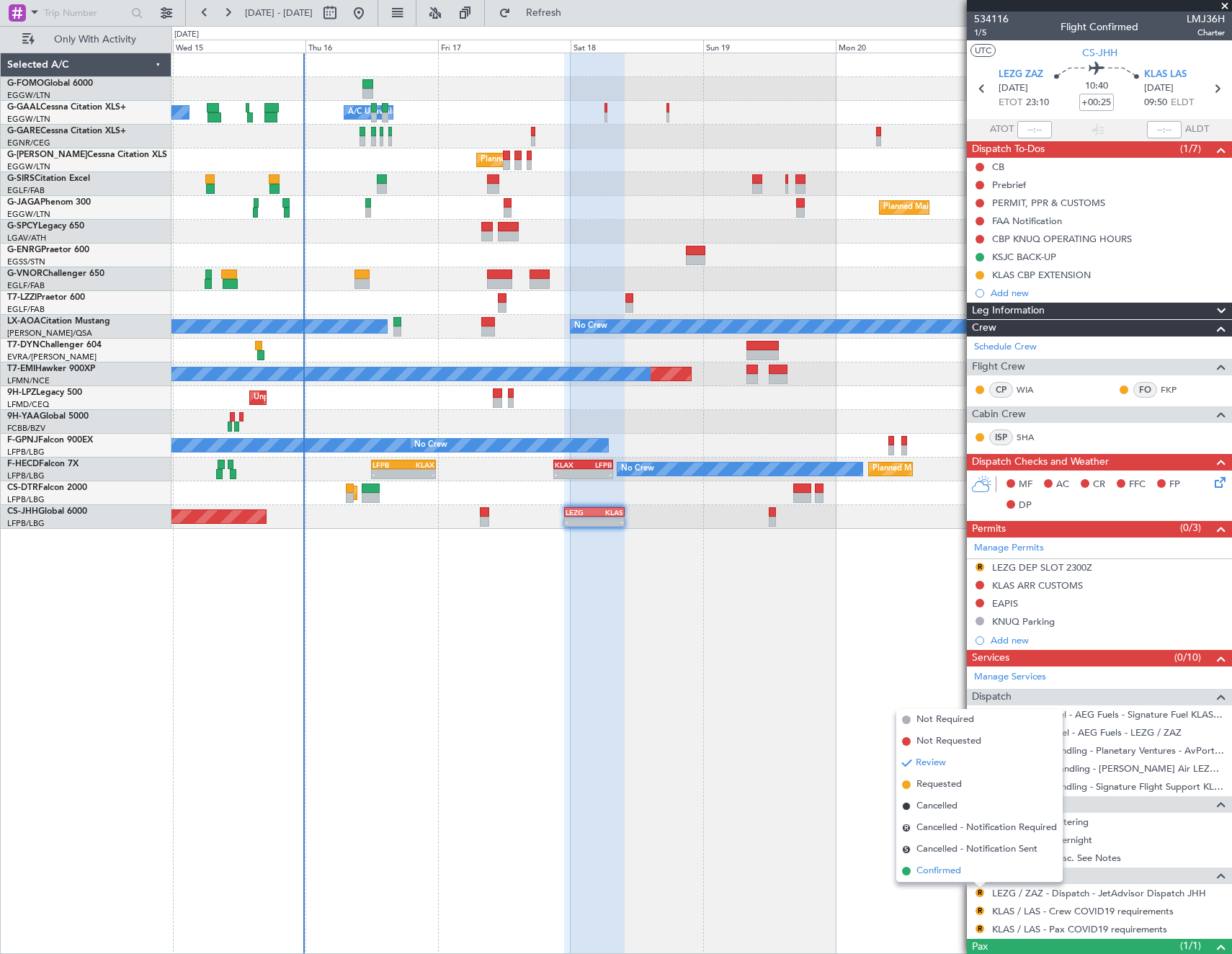
click at [982, 872] on li "Confirmed" at bounding box center [980, 871] width 167 height 22
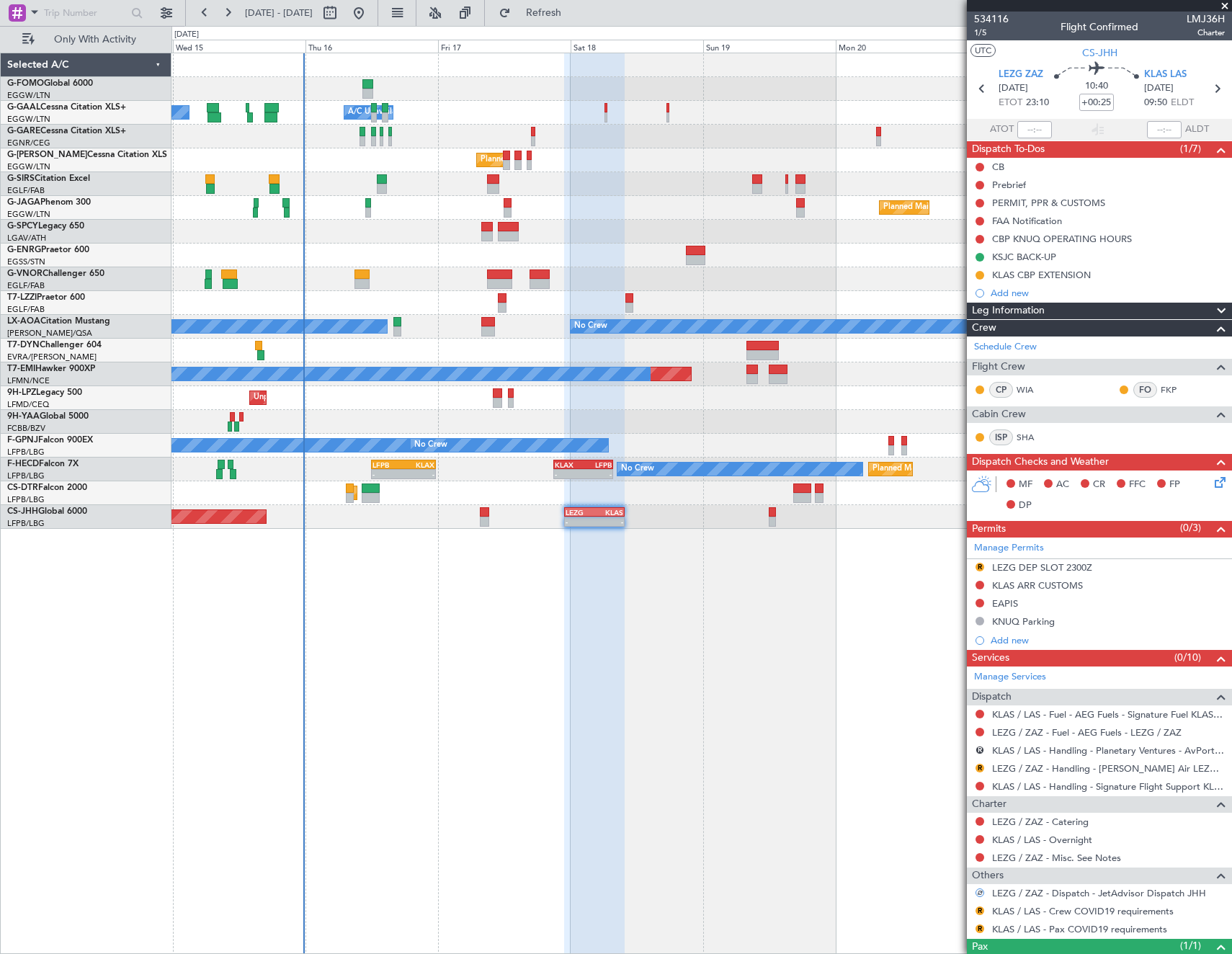
click at [982, 914] on div "R" at bounding box center [980, 910] width 11 height 11
click at [977, 909] on button "R" at bounding box center [979, 910] width 9 height 9
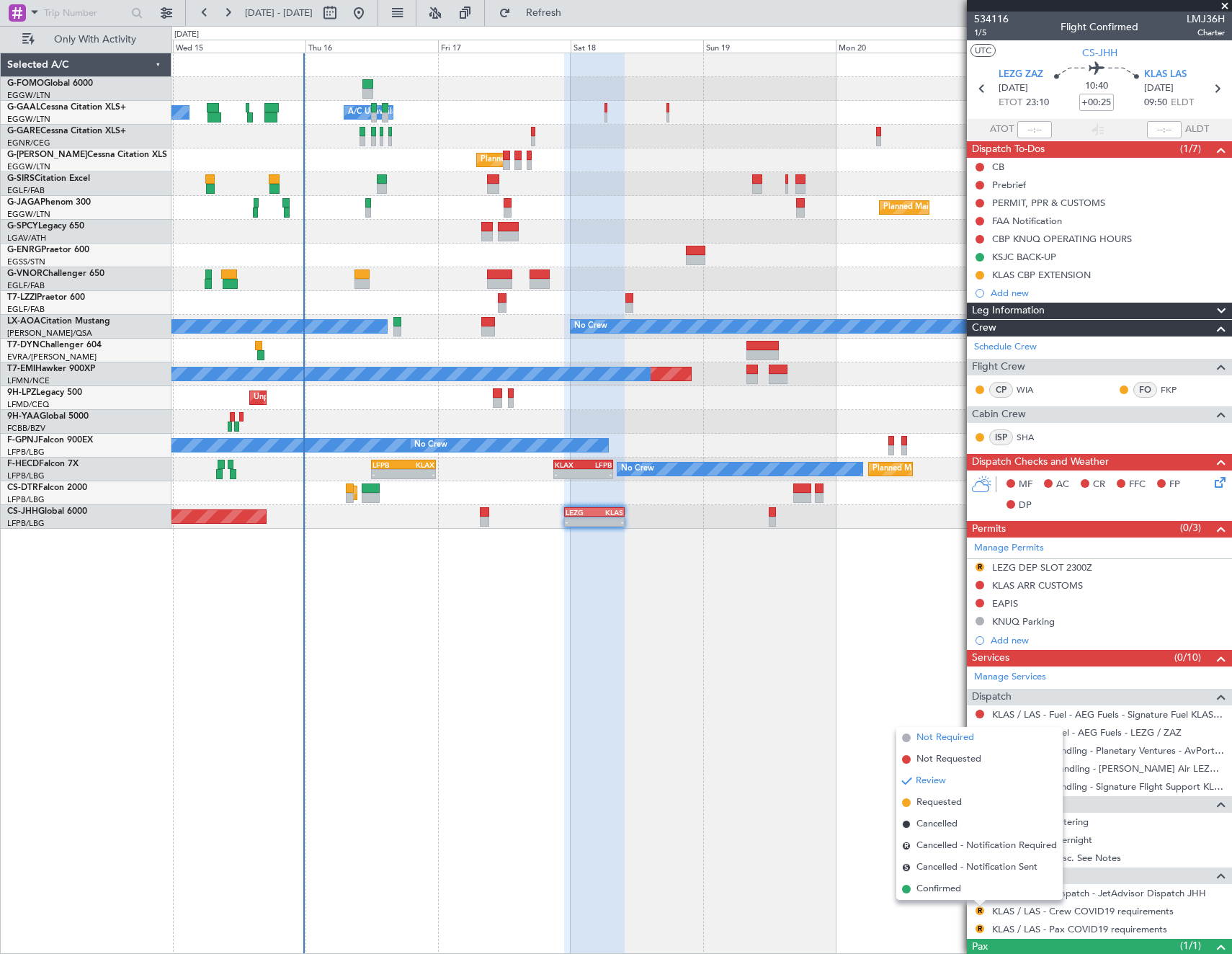
click at [937, 731] on span "Not Required" at bounding box center [946, 738] width 58 height 14
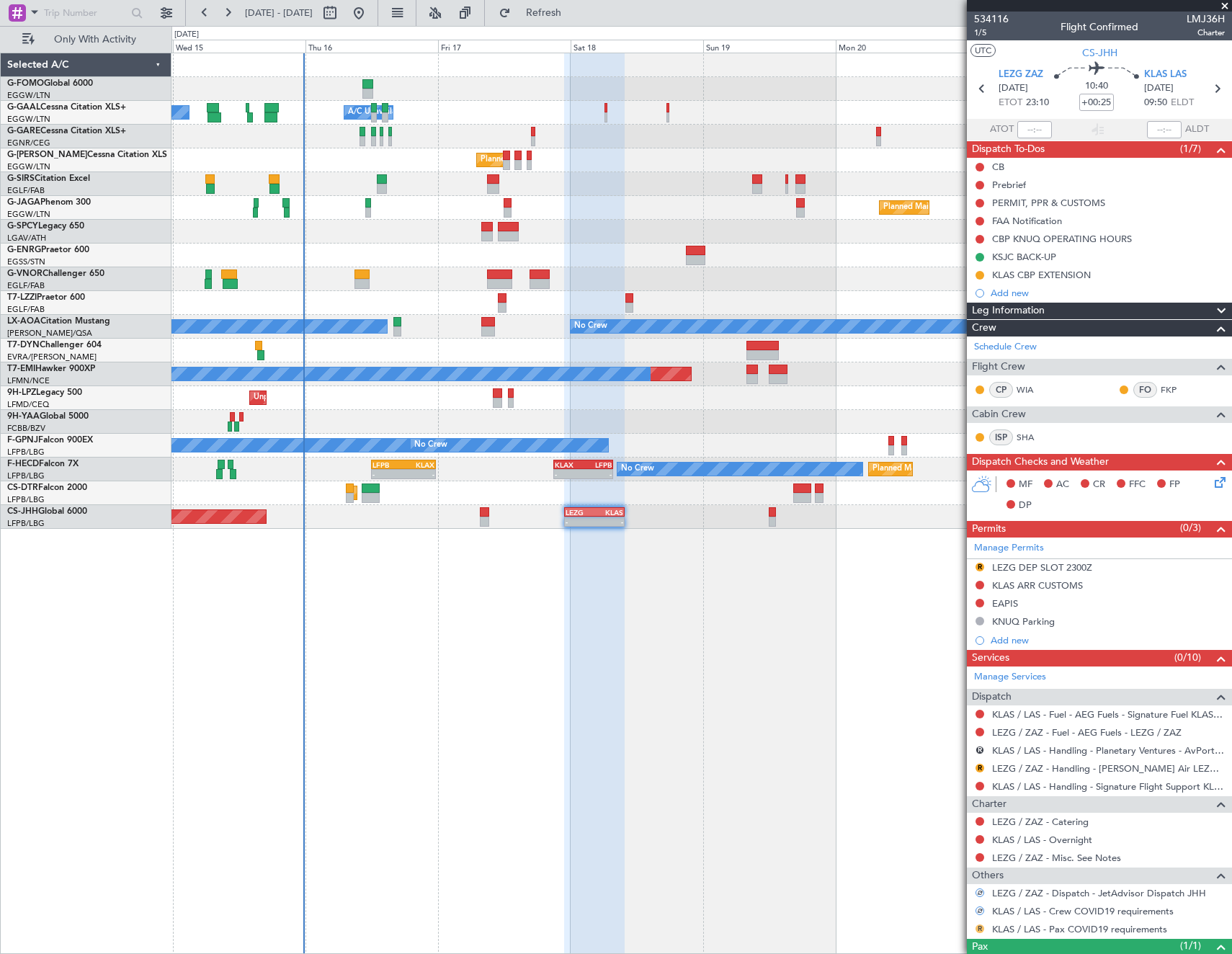
click at [982, 930] on button "R" at bounding box center [979, 928] width 9 height 9
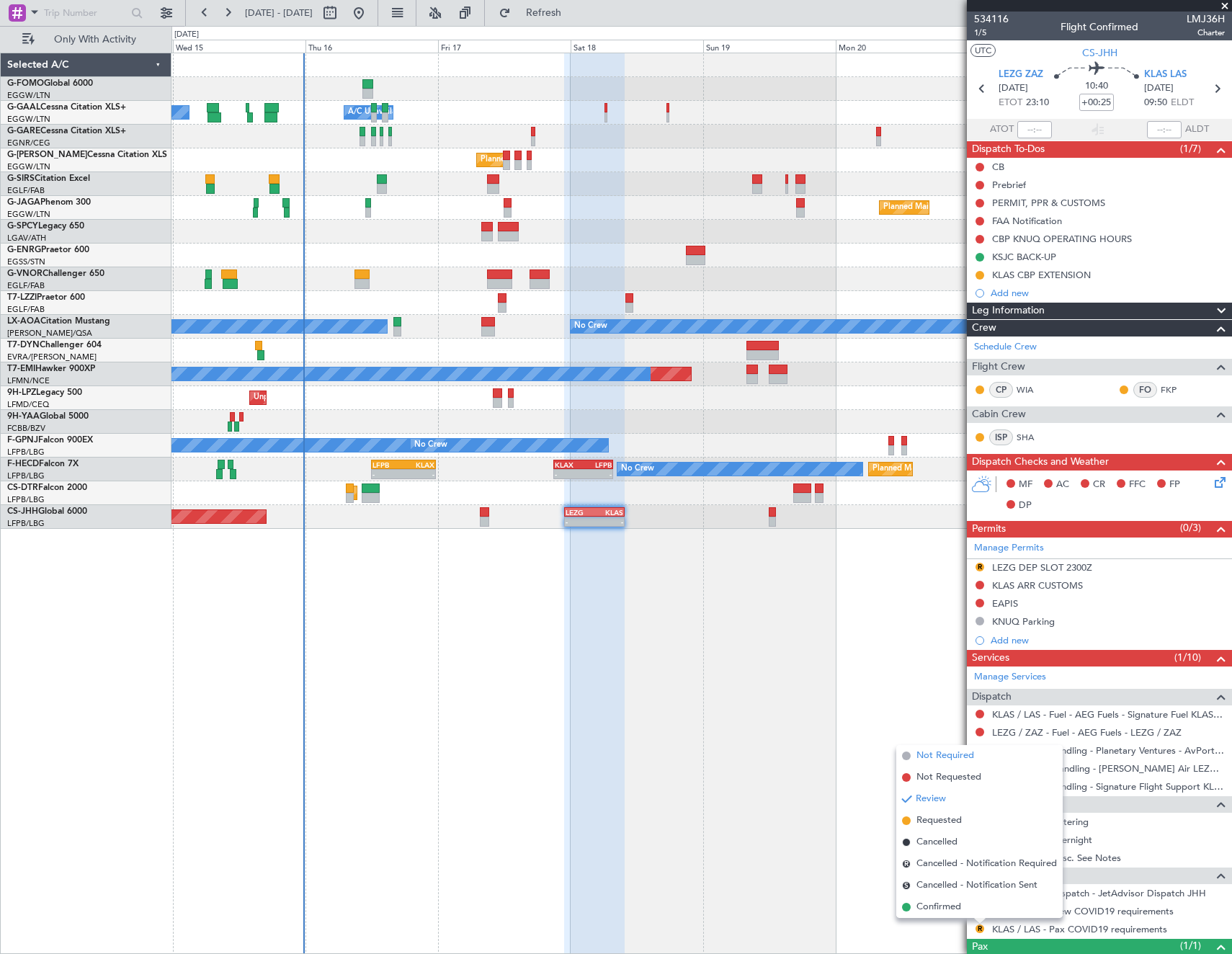
click at [935, 754] on span "Not Required" at bounding box center [946, 755] width 58 height 14
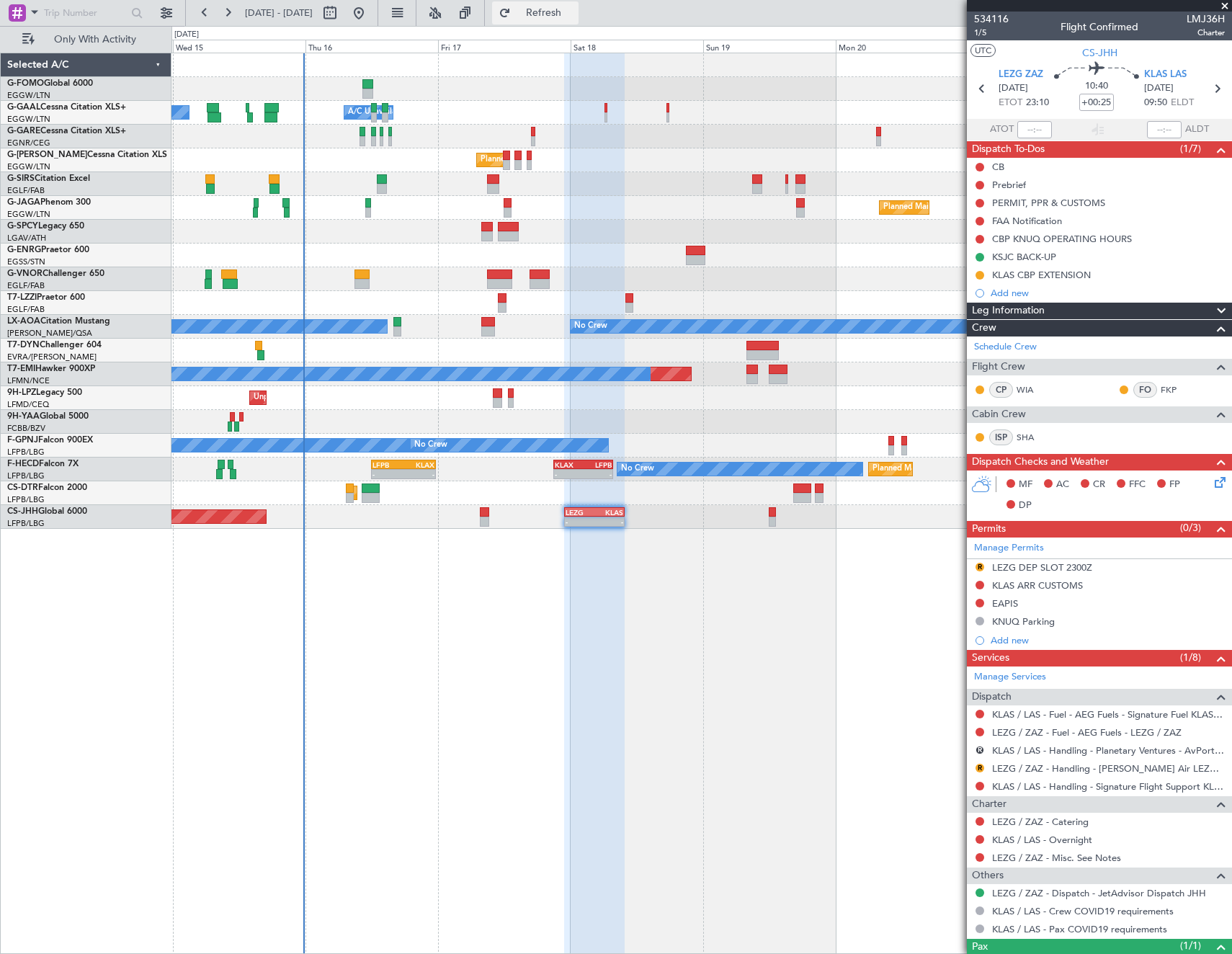
click at [573, 16] on span "Refresh" at bounding box center [544, 13] width 60 height 10
